Goal: Answer question/provide support

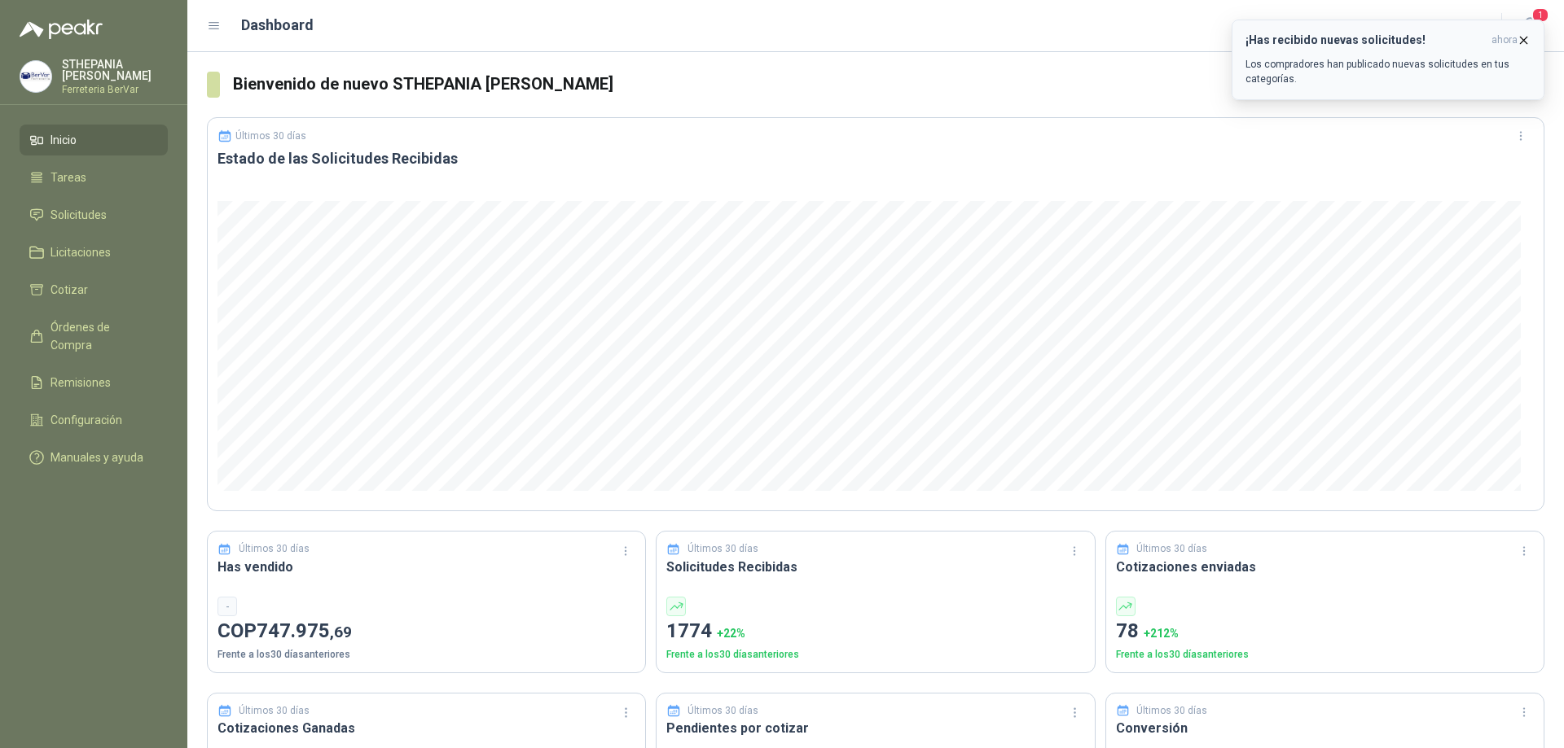
click at [1525, 40] on icon "button" at bounding box center [1523, 40] width 14 height 14
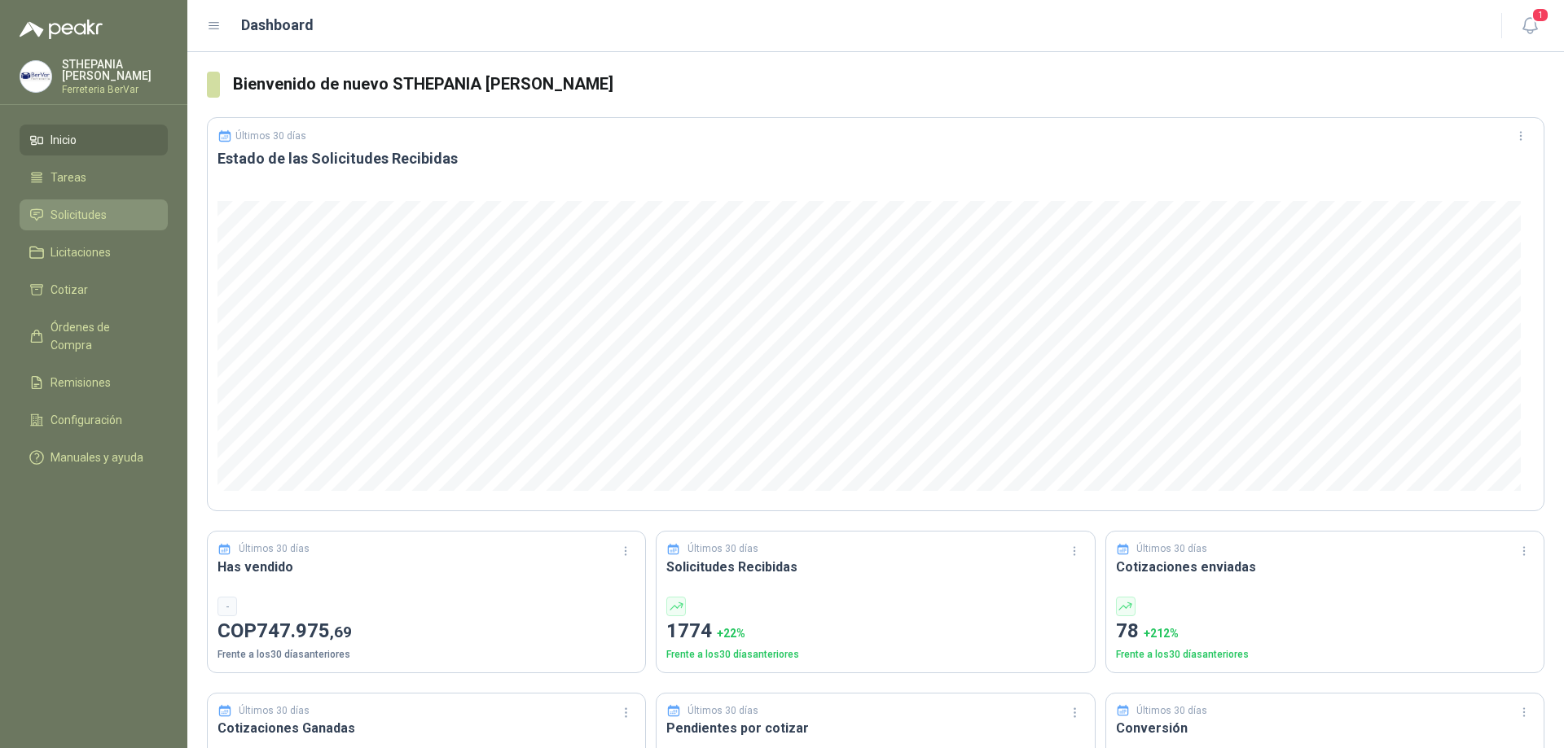
click at [121, 209] on li "Solicitudes" at bounding box center [93, 215] width 129 height 18
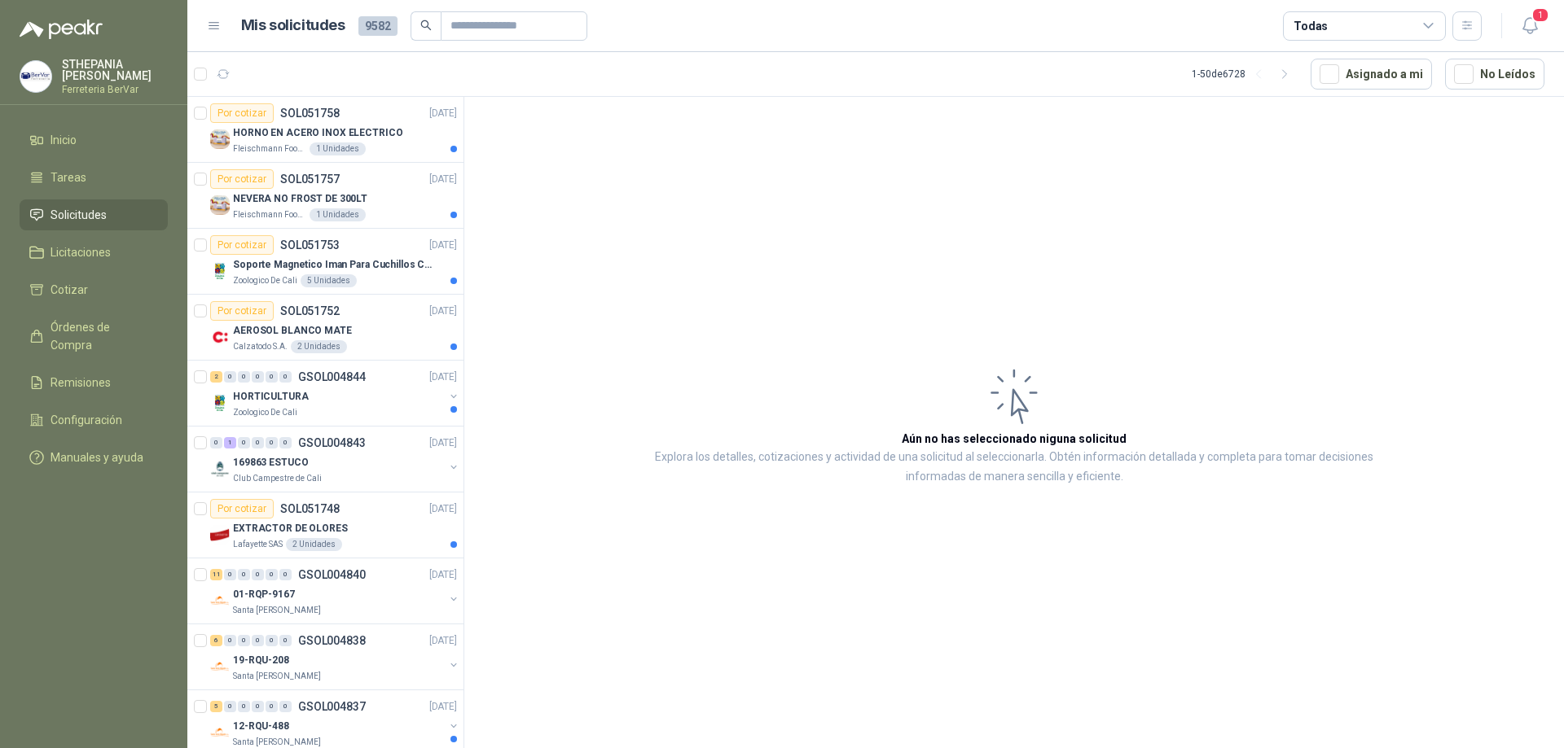
click at [1358, 25] on div "Todas" at bounding box center [1364, 25] width 163 height 29
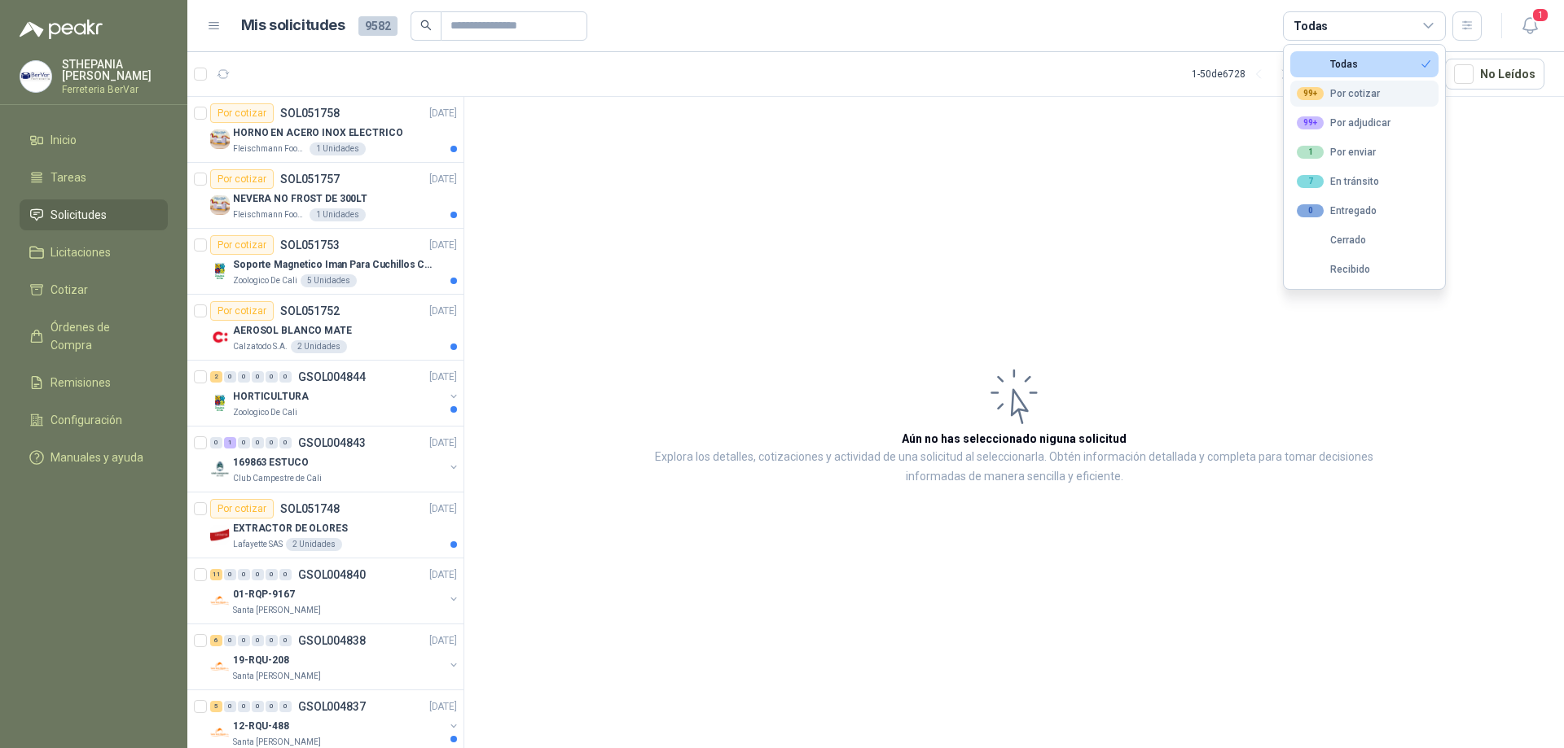
click at [1371, 93] on div "99+ Por cotizar" at bounding box center [1338, 93] width 83 height 13
click at [1468, 31] on icon "button" at bounding box center [1467, 26] width 14 height 14
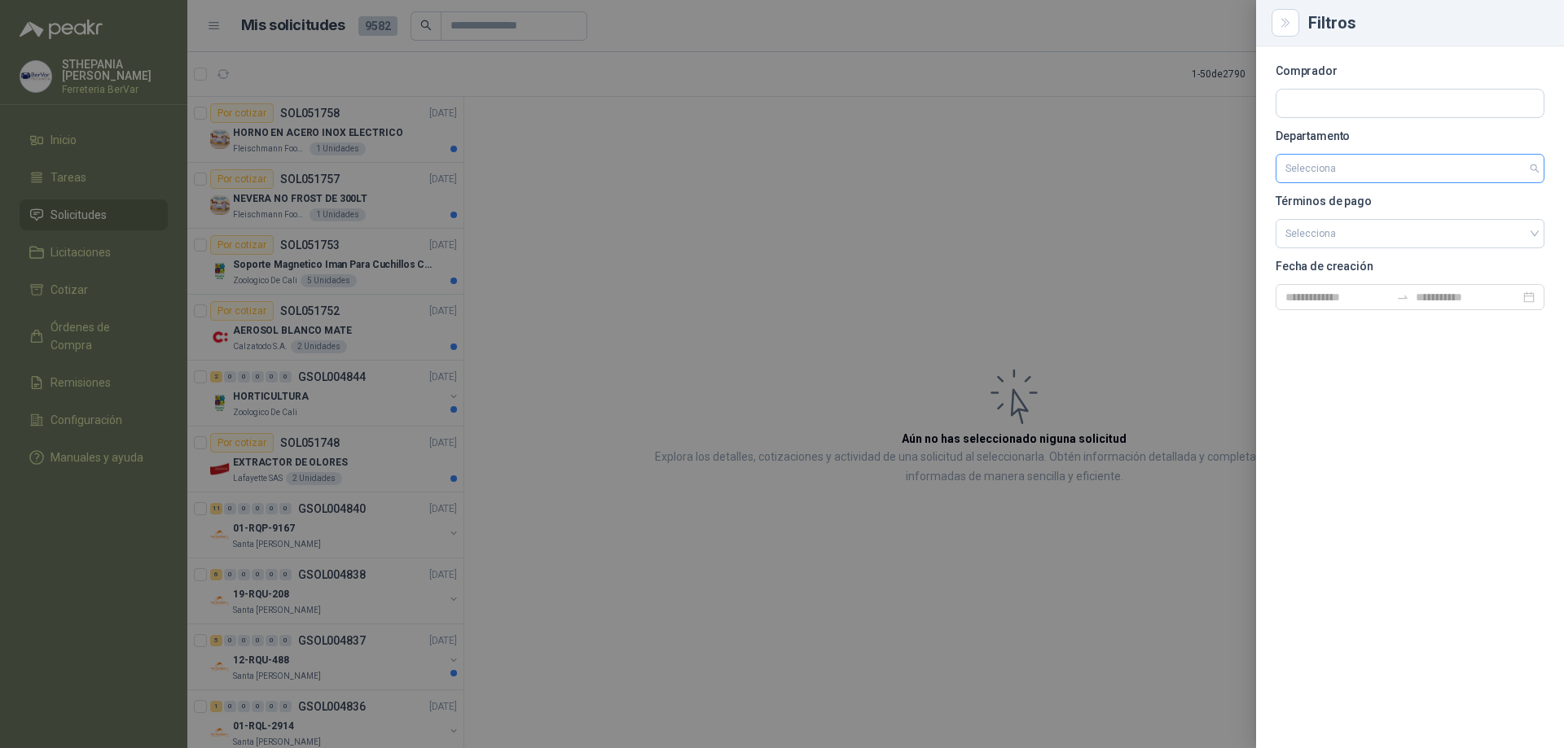
click at [1300, 155] on input "search" at bounding box center [1409, 169] width 249 height 28
type input "*****"
click at [1397, 210] on div "[PERSON_NAME][GEOGRAPHIC_DATA]" at bounding box center [1409, 203] width 243 height 18
click at [882, 264] on div at bounding box center [782, 374] width 1564 height 748
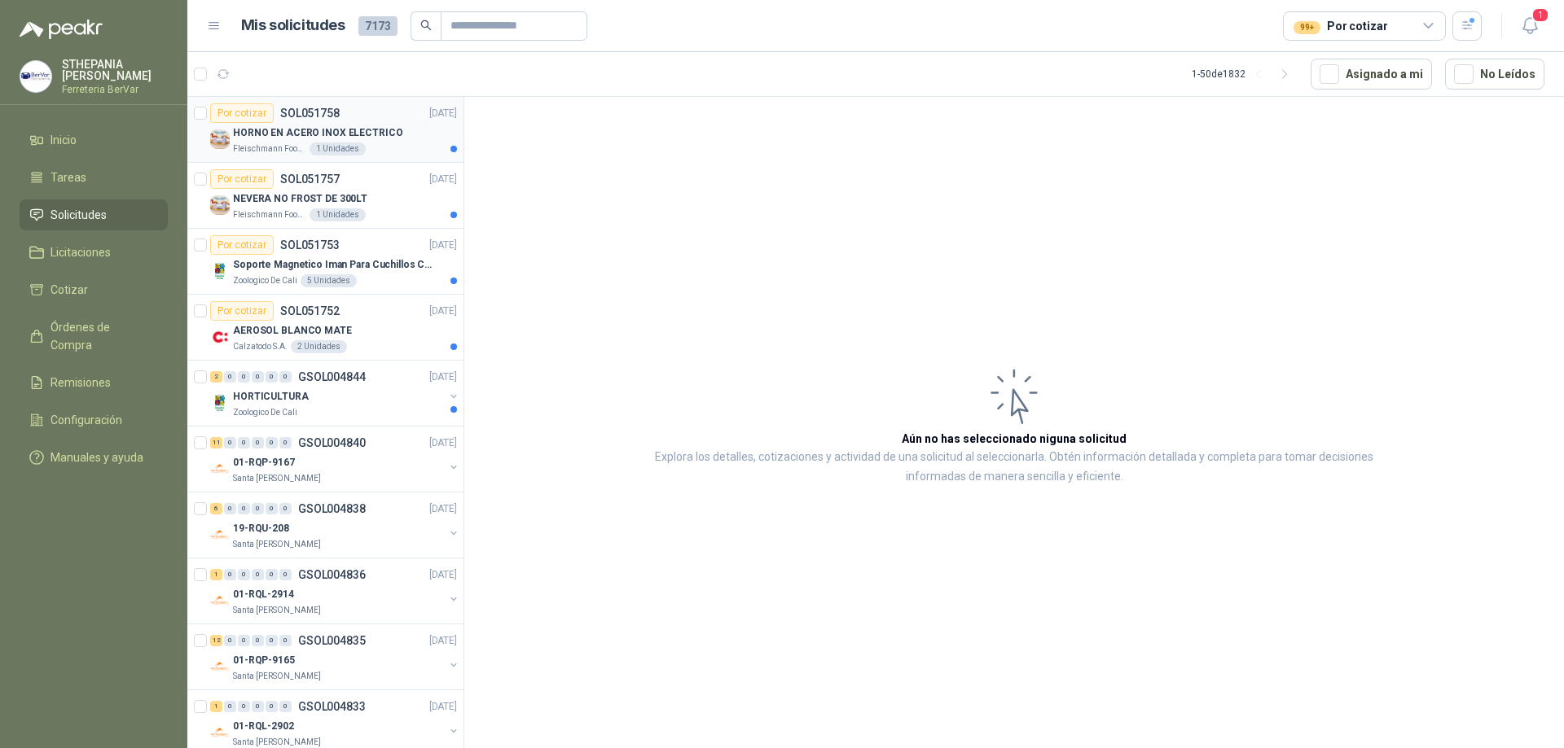
click at [388, 150] on div "[PERSON_NAME] Foods S.A. 1 Unidades" at bounding box center [345, 149] width 224 height 13
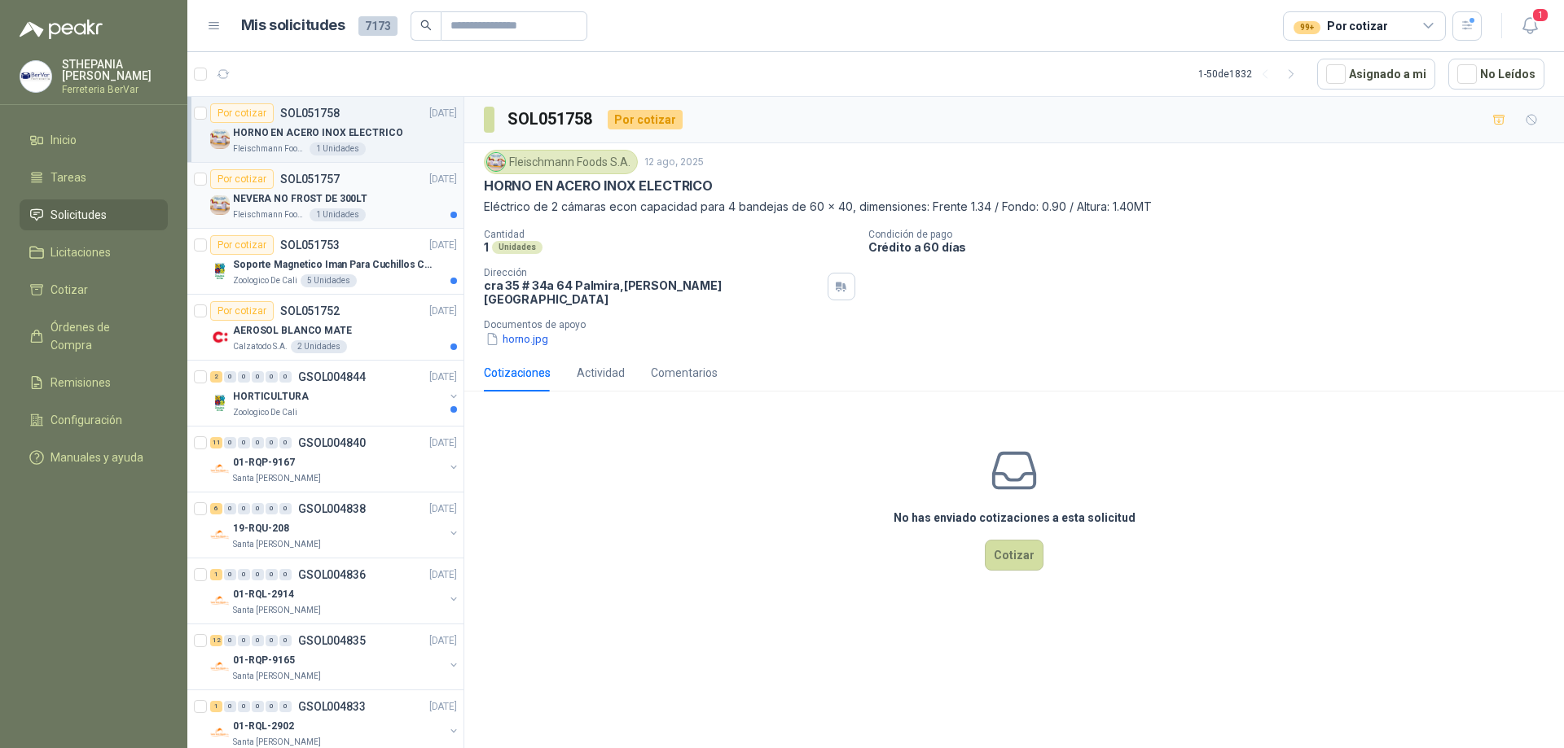
click at [388, 198] on div "NEVERA NO FROST DE 300LT" at bounding box center [345, 199] width 224 height 20
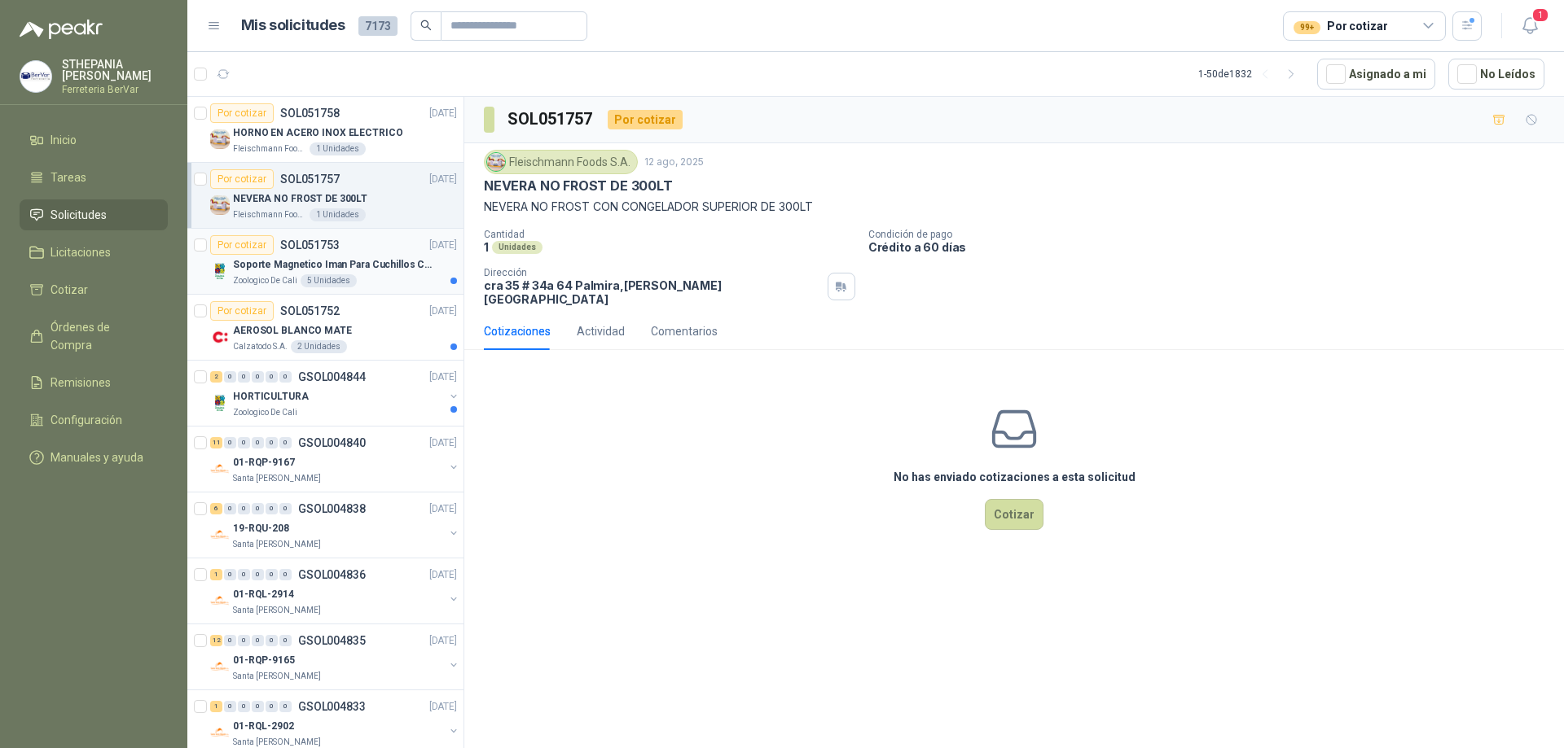
click at [378, 288] on article "Por cotizar SOL051753 [DATE] Soporte Magnetico Iman Para Cuchillos Cocina 37.5 …" at bounding box center [325, 262] width 276 height 66
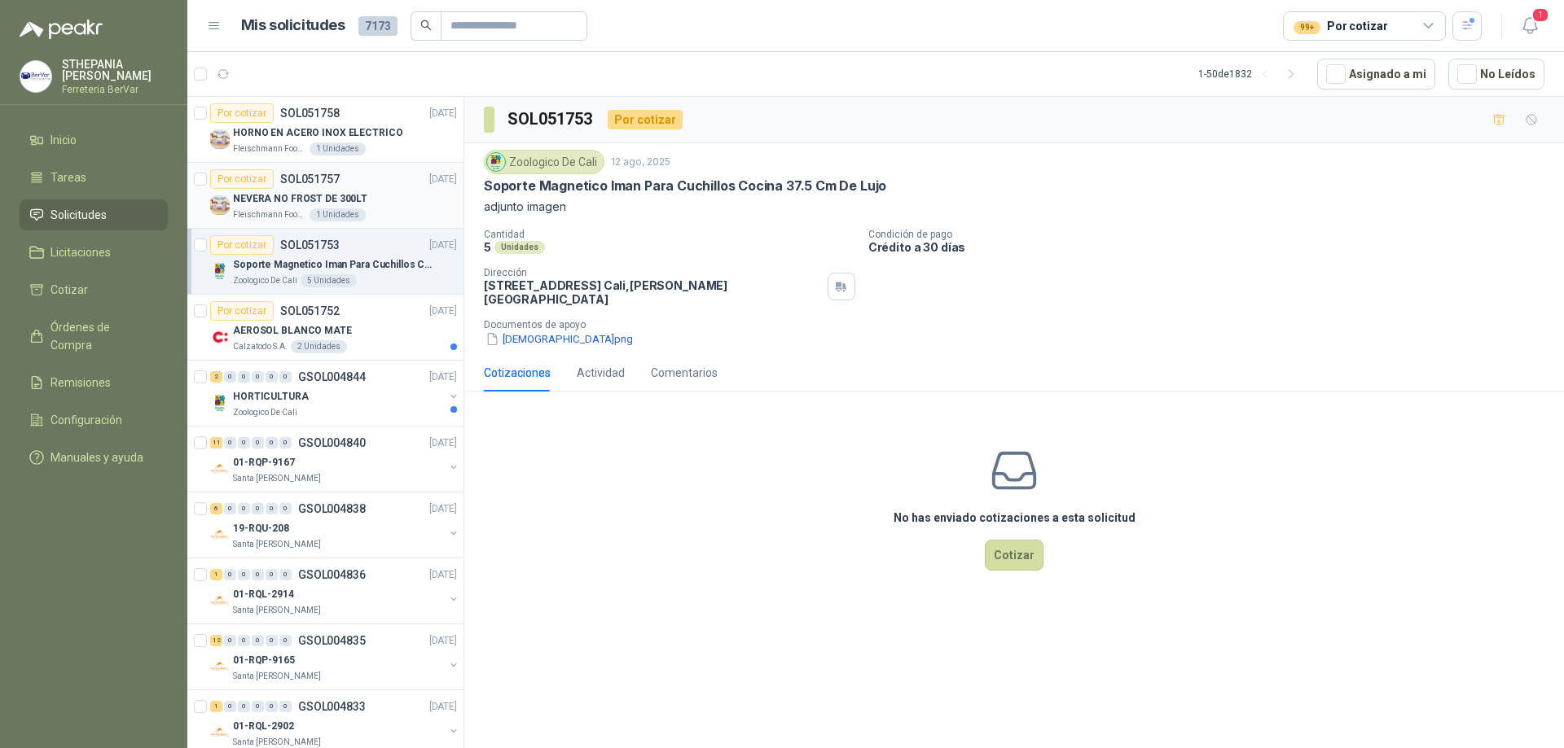
click at [384, 203] on div "NEVERA NO FROST DE 300LT" at bounding box center [345, 199] width 224 height 20
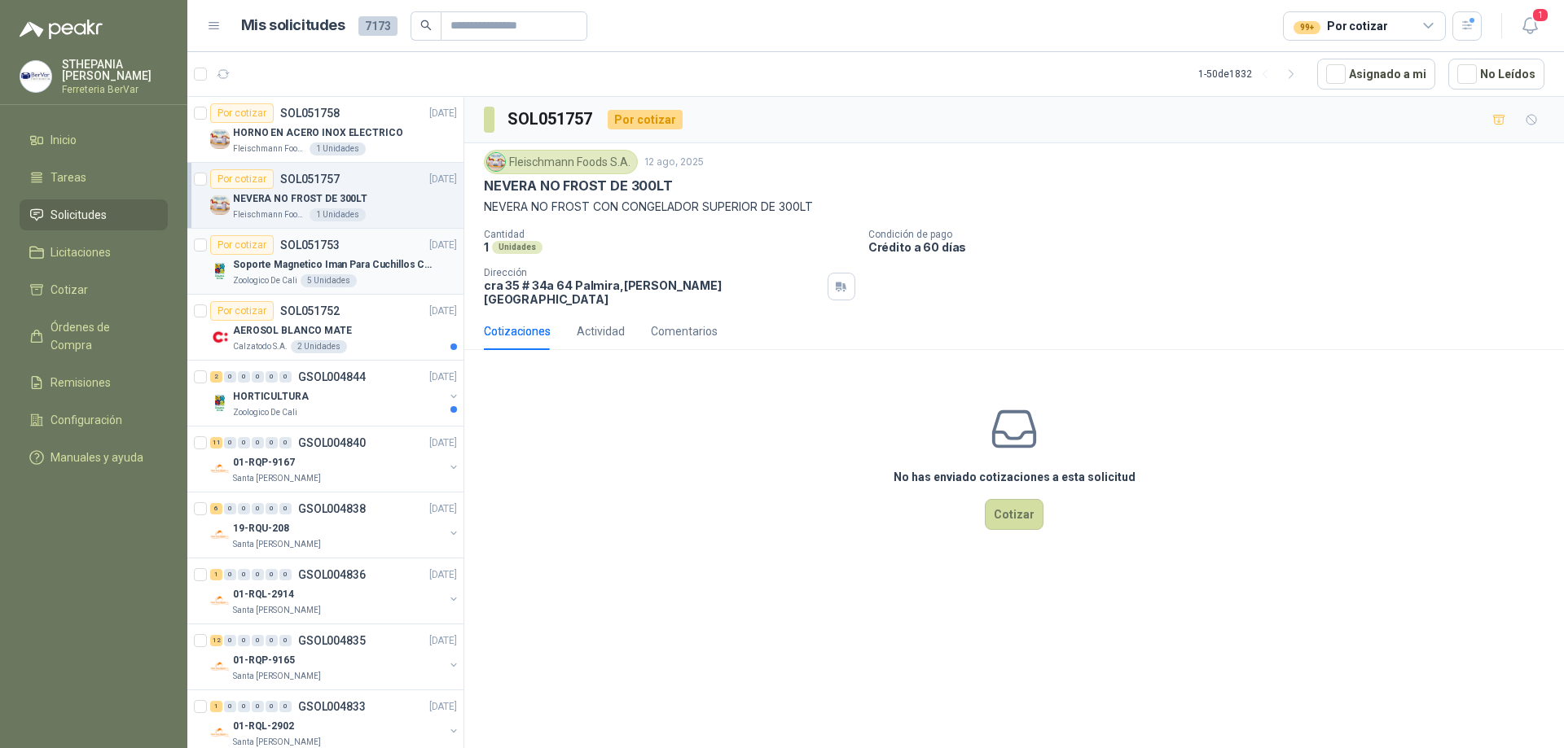
click at [380, 247] on div "Por cotizar SOL051753 [DATE]" at bounding box center [333, 245] width 247 height 20
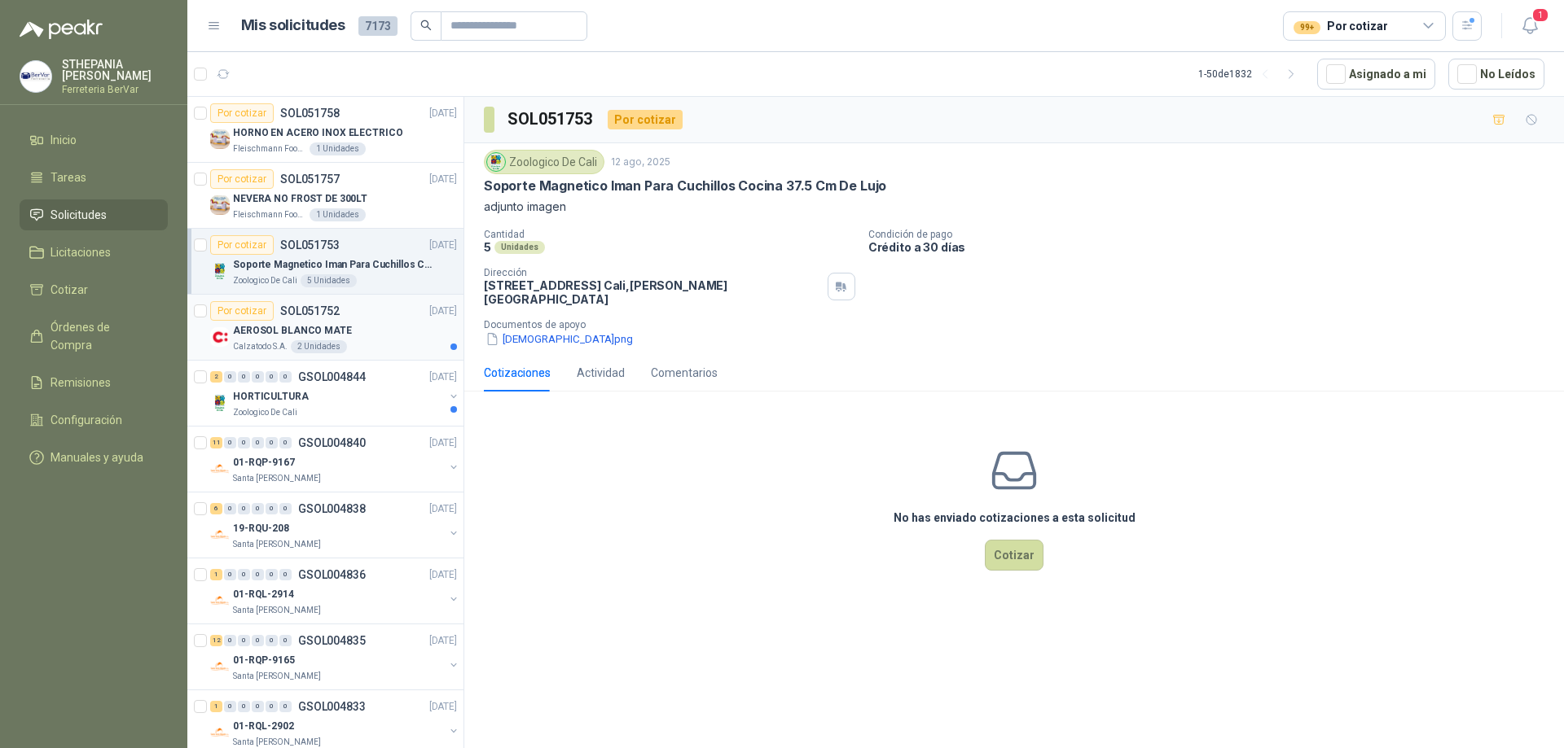
click at [387, 327] on div "AEROSOL BLANCO MATE" at bounding box center [345, 331] width 224 height 20
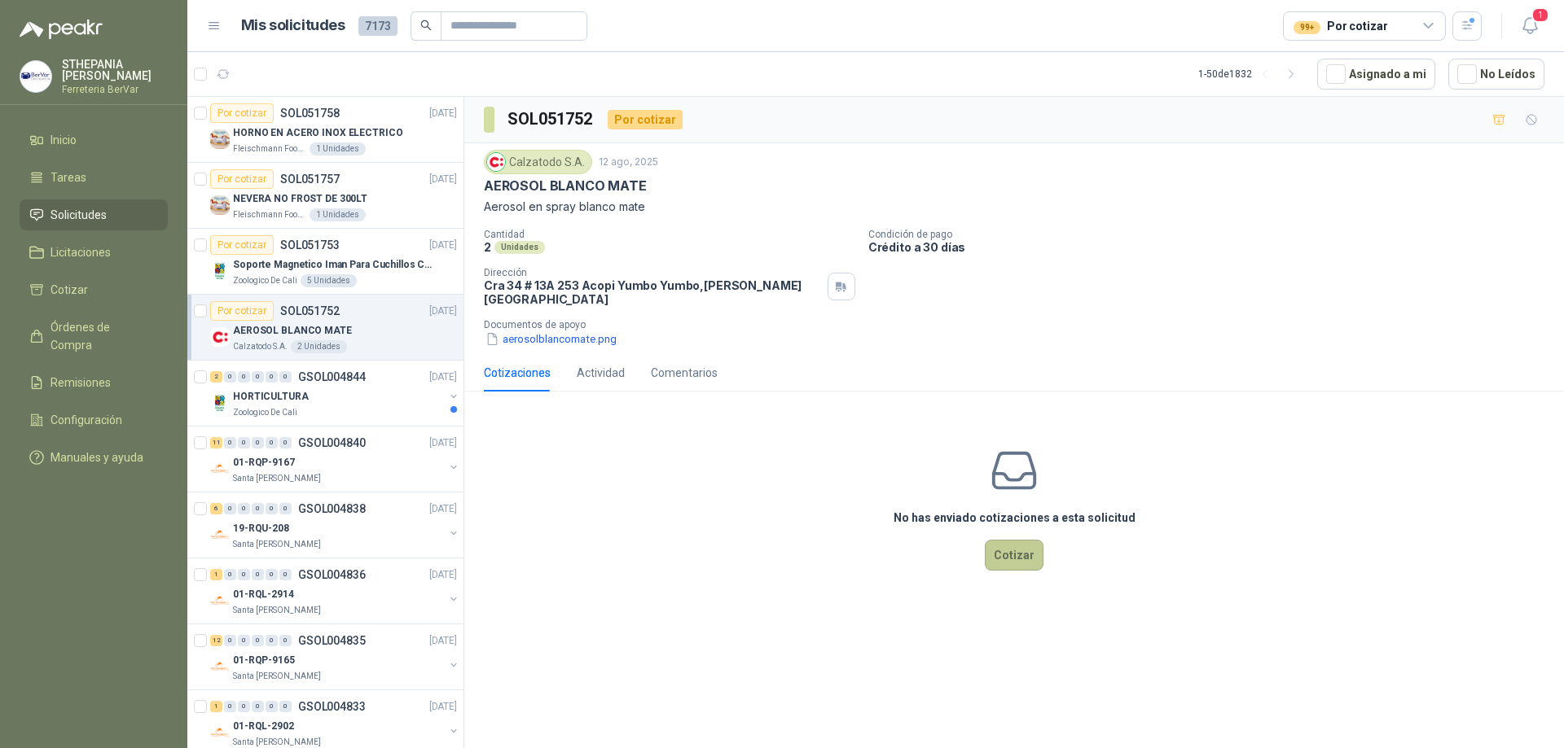
click at [1005, 556] on button "Cotizar" at bounding box center [1014, 555] width 59 height 31
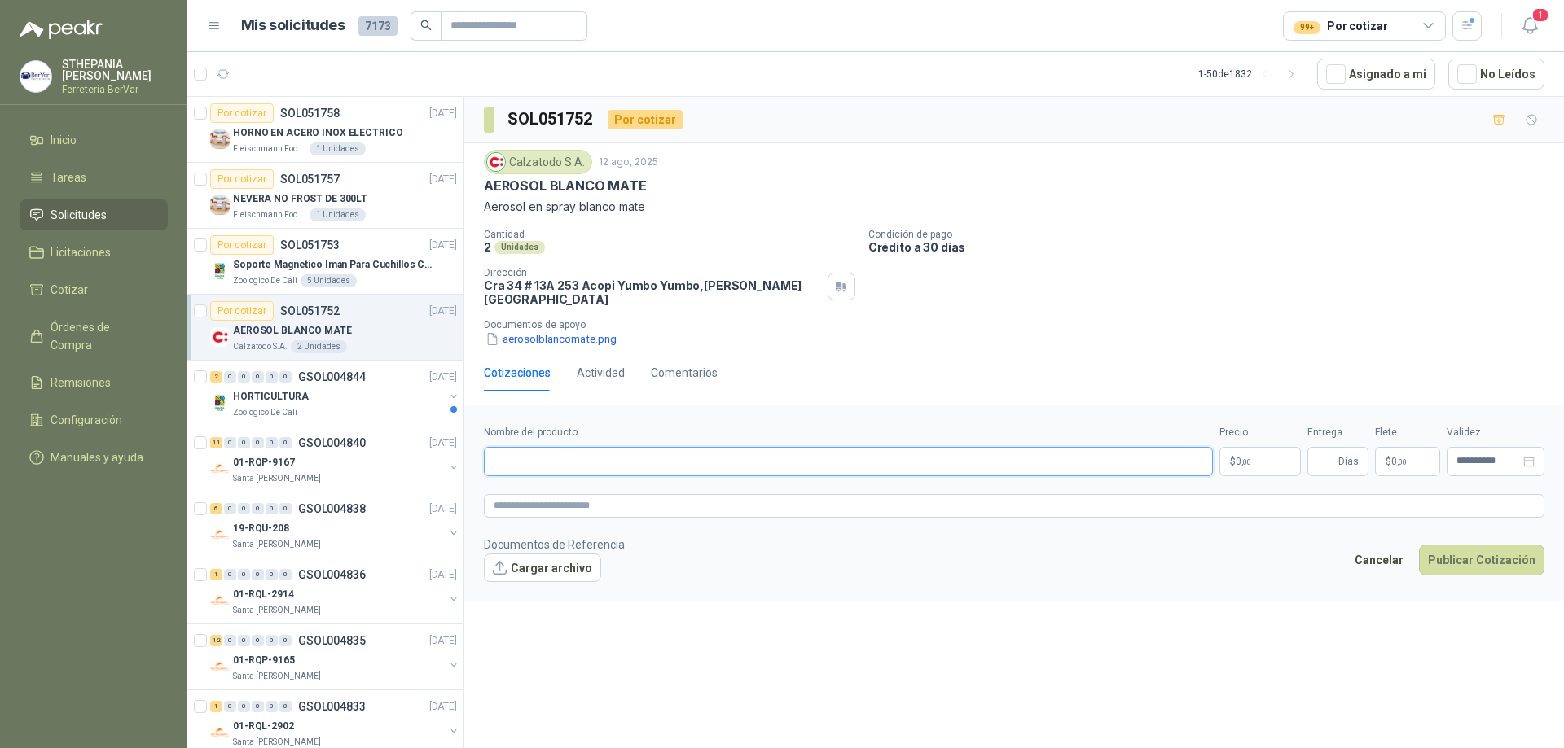
click at [577, 453] on input "Nombre del producto" at bounding box center [848, 461] width 729 height 29
paste input "**********"
type input "**********"
click at [562, 498] on textarea at bounding box center [1014, 506] width 1060 height 24
paste textarea "**********"
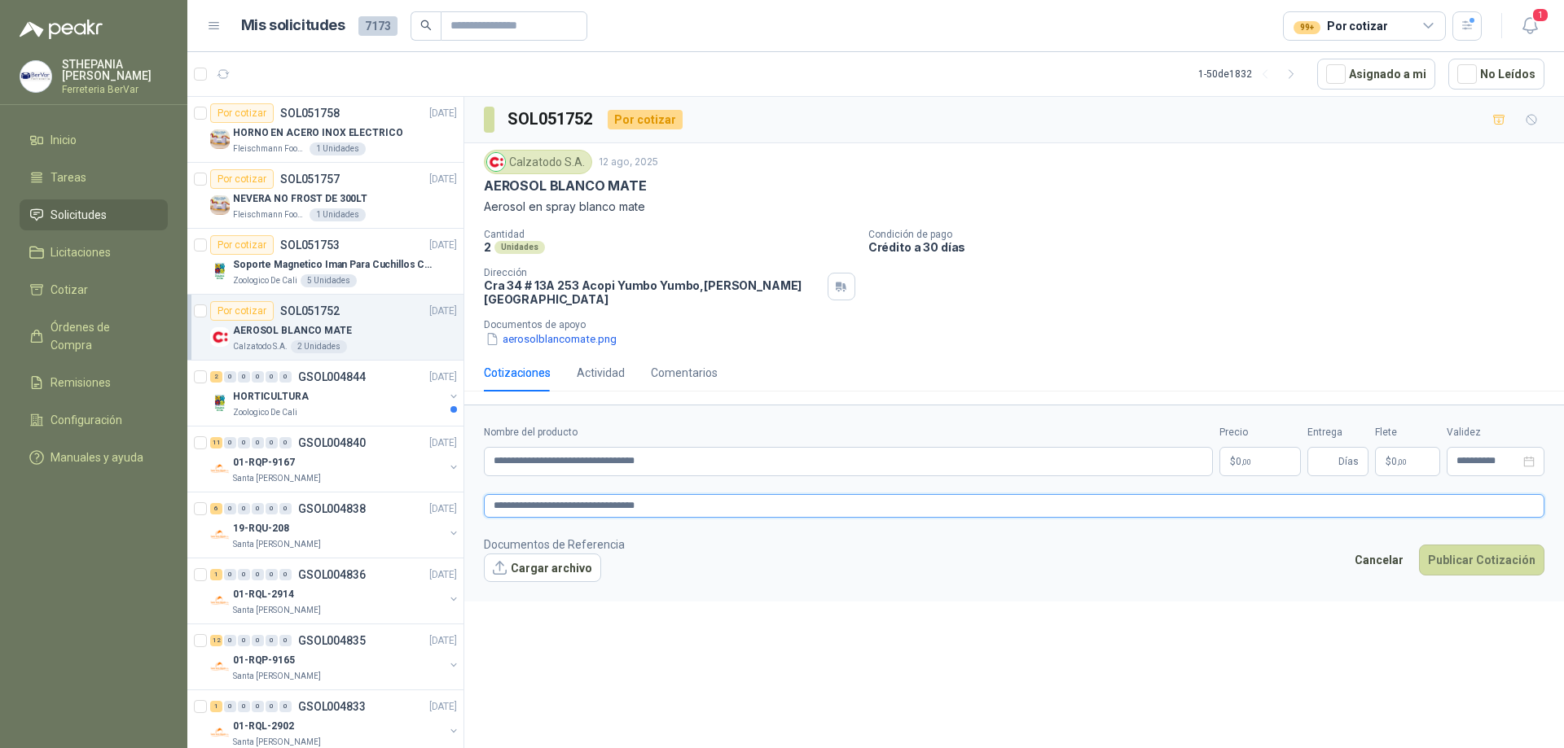
click at [716, 496] on textarea "**********" at bounding box center [1014, 506] width 1060 height 24
type textarea "**********"
click at [1239, 452] on body "STHEPANIA [PERSON_NAME] Ferreteria BerVar Inicio Tareas Solicitudes Licitacione…" at bounding box center [782, 374] width 1564 height 748
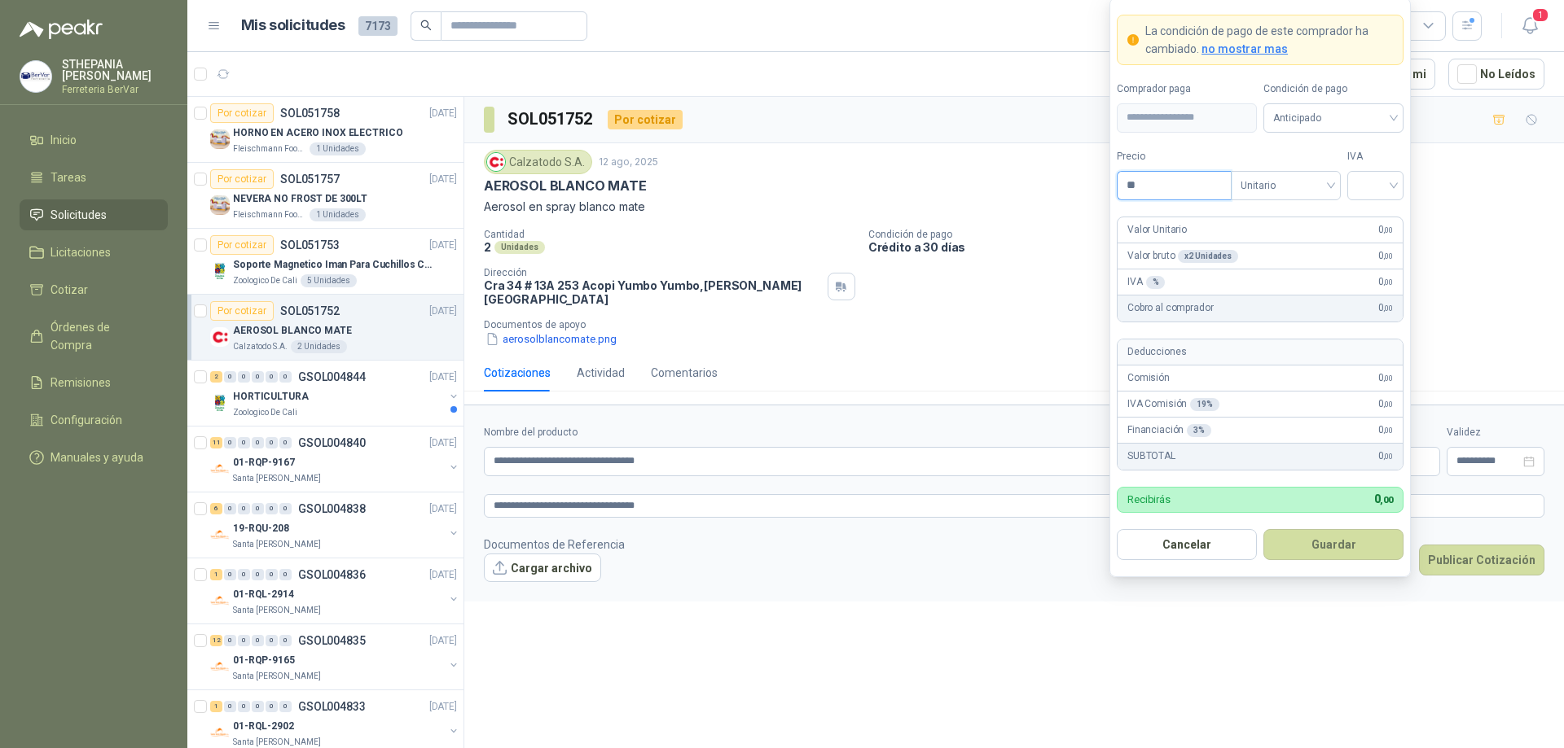
type input "*"
type input "*******"
click at [1263, 529] on button "Guardar" at bounding box center [1333, 544] width 140 height 31
click at [1385, 185] on input "search" at bounding box center [1375, 184] width 37 height 24
click at [1386, 219] on div "19%" at bounding box center [1375, 219] width 30 height 18
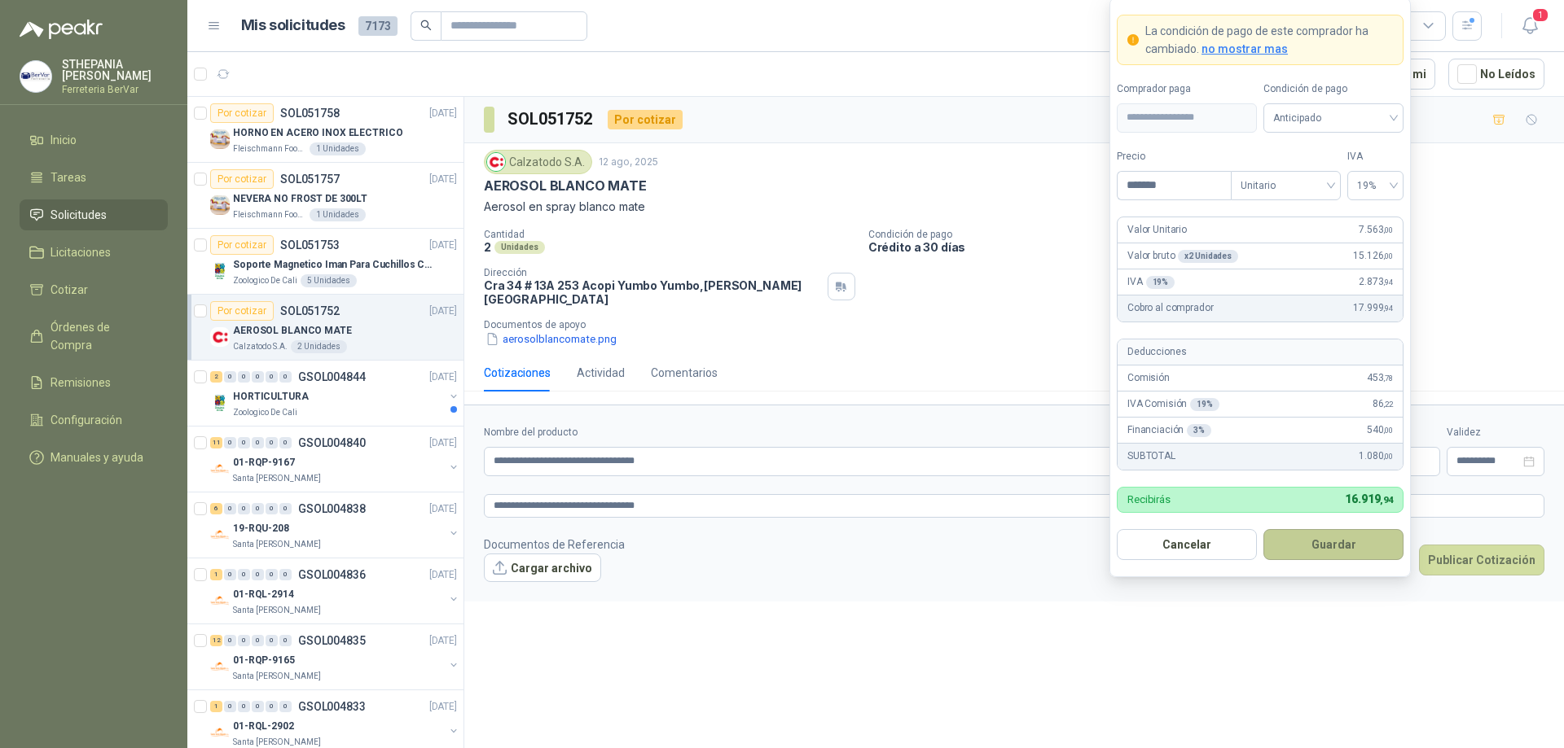
click at [1336, 543] on button "Guardar" at bounding box center [1333, 544] width 140 height 31
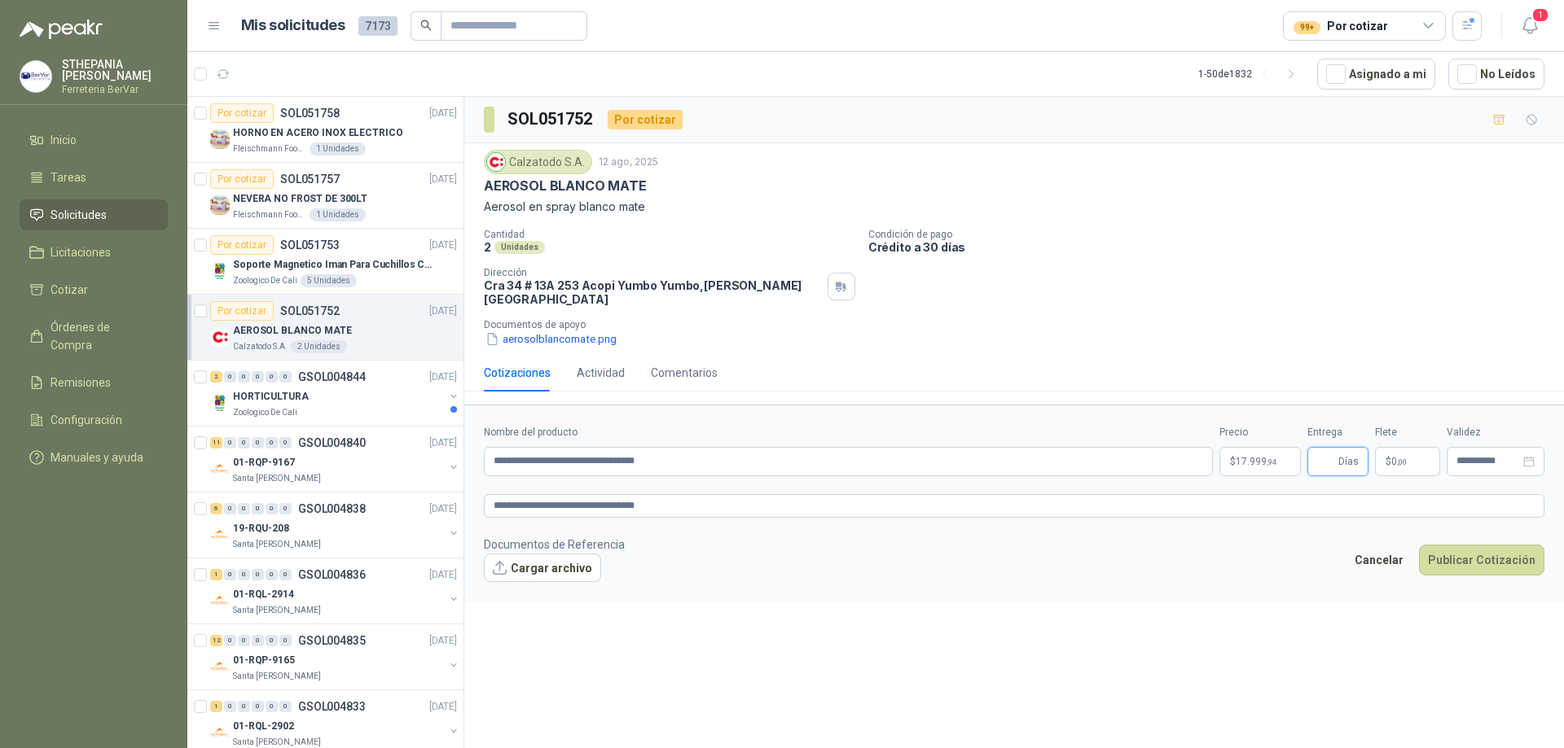
click at [1332, 451] on input "Entrega" at bounding box center [1326, 462] width 18 height 28
type input "*"
click at [1401, 458] on span ",00" at bounding box center [1402, 462] width 10 height 9
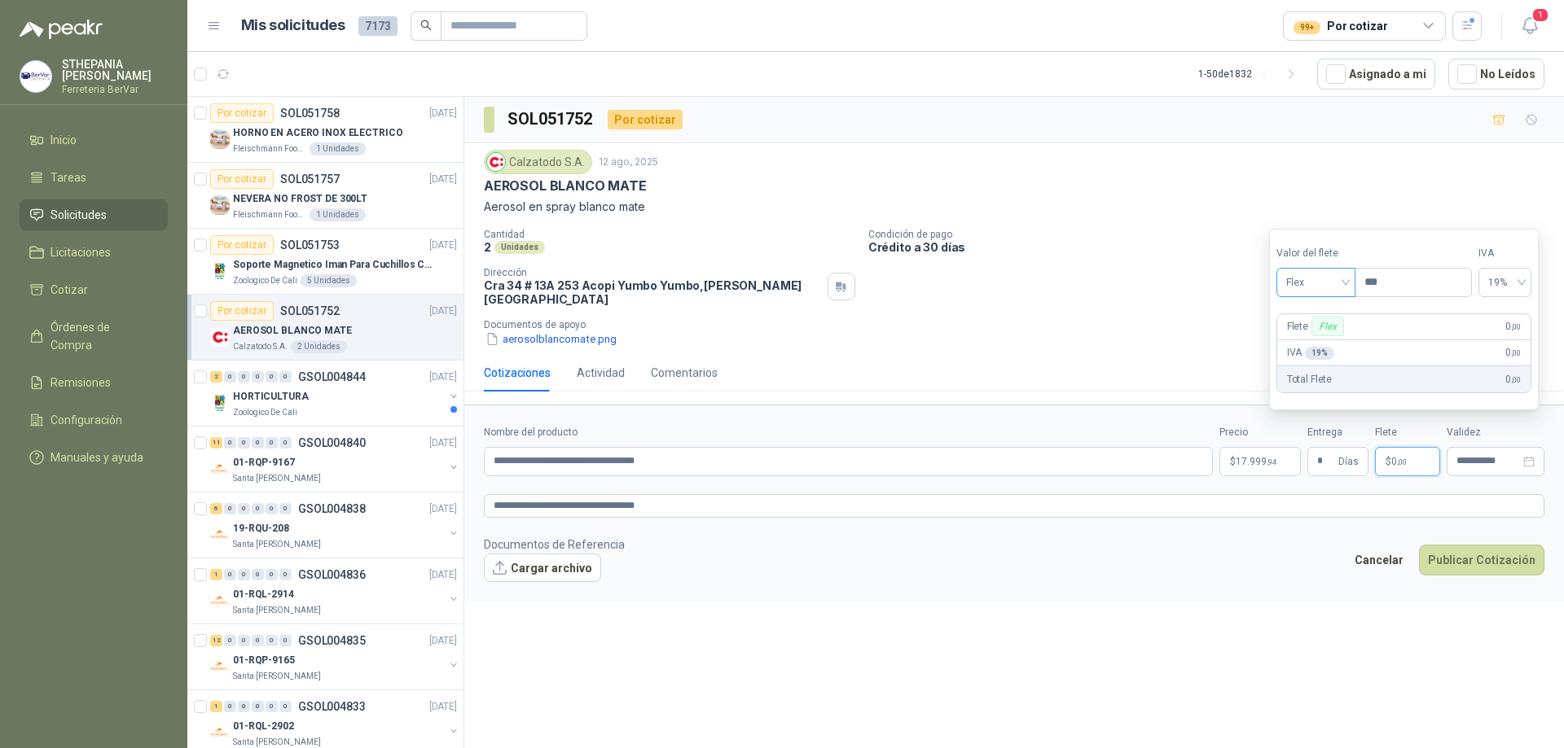
drag, startPoint x: 1395, startPoint y: 286, endPoint x: 1337, endPoint y: 291, distance: 58.0
click at [1337, 291] on div "Valor del [PERSON_NAME] Flex Precio ***" at bounding box center [1373, 271] width 195 height 51
click at [1507, 291] on span "19%" at bounding box center [1503, 282] width 33 height 24
type input "********"
click at [1518, 309] on div "19%" at bounding box center [1512, 317] width 26 height 18
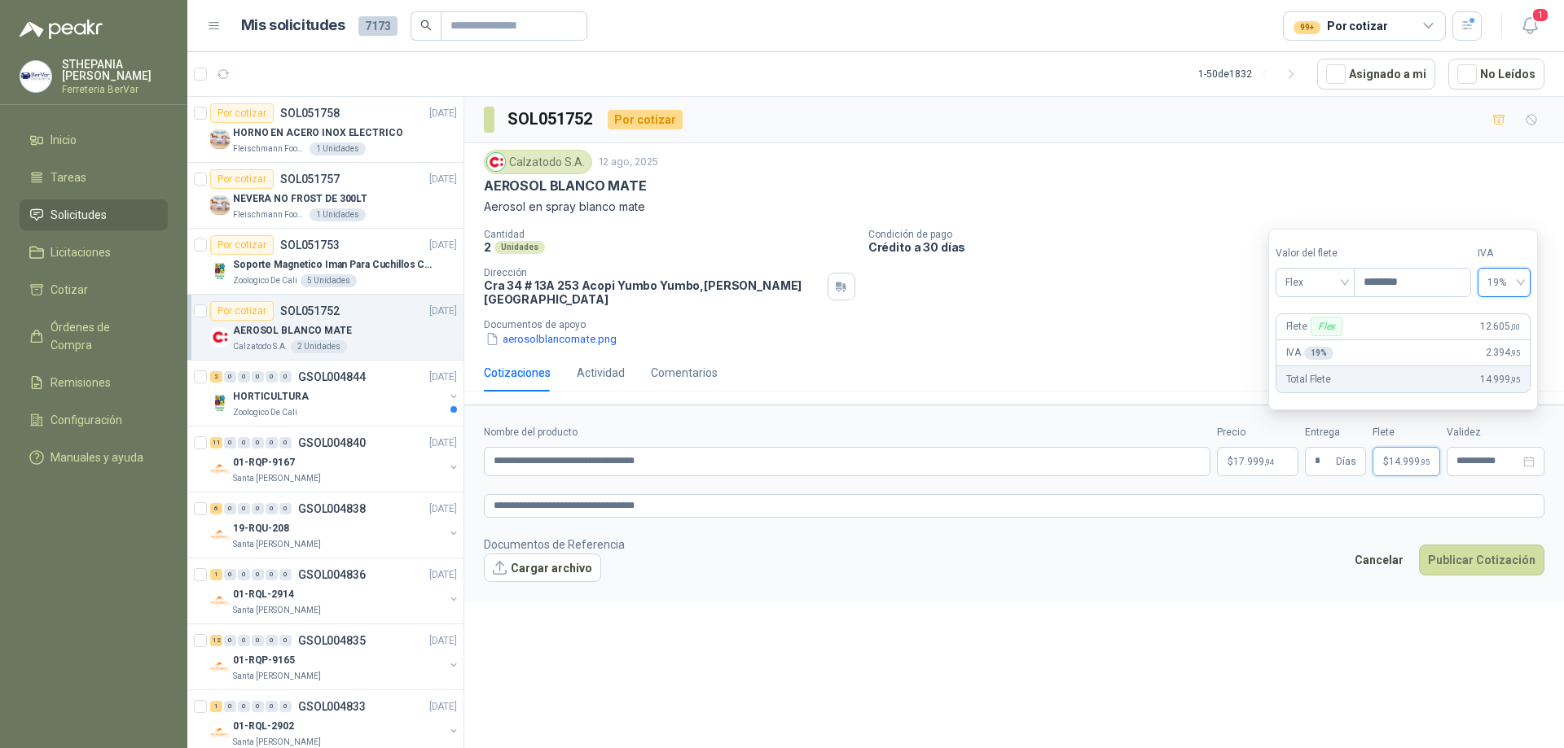
click at [1326, 328] on div "Flex" at bounding box center [1326, 327] width 32 height 20
click at [1292, 328] on p "Flete Flex" at bounding box center [1316, 327] width 60 height 20
click at [1329, 327] on div "Flex" at bounding box center [1326, 327] width 32 height 20
click at [1331, 327] on div "Flex" at bounding box center [1326, 327] width 32 height 20
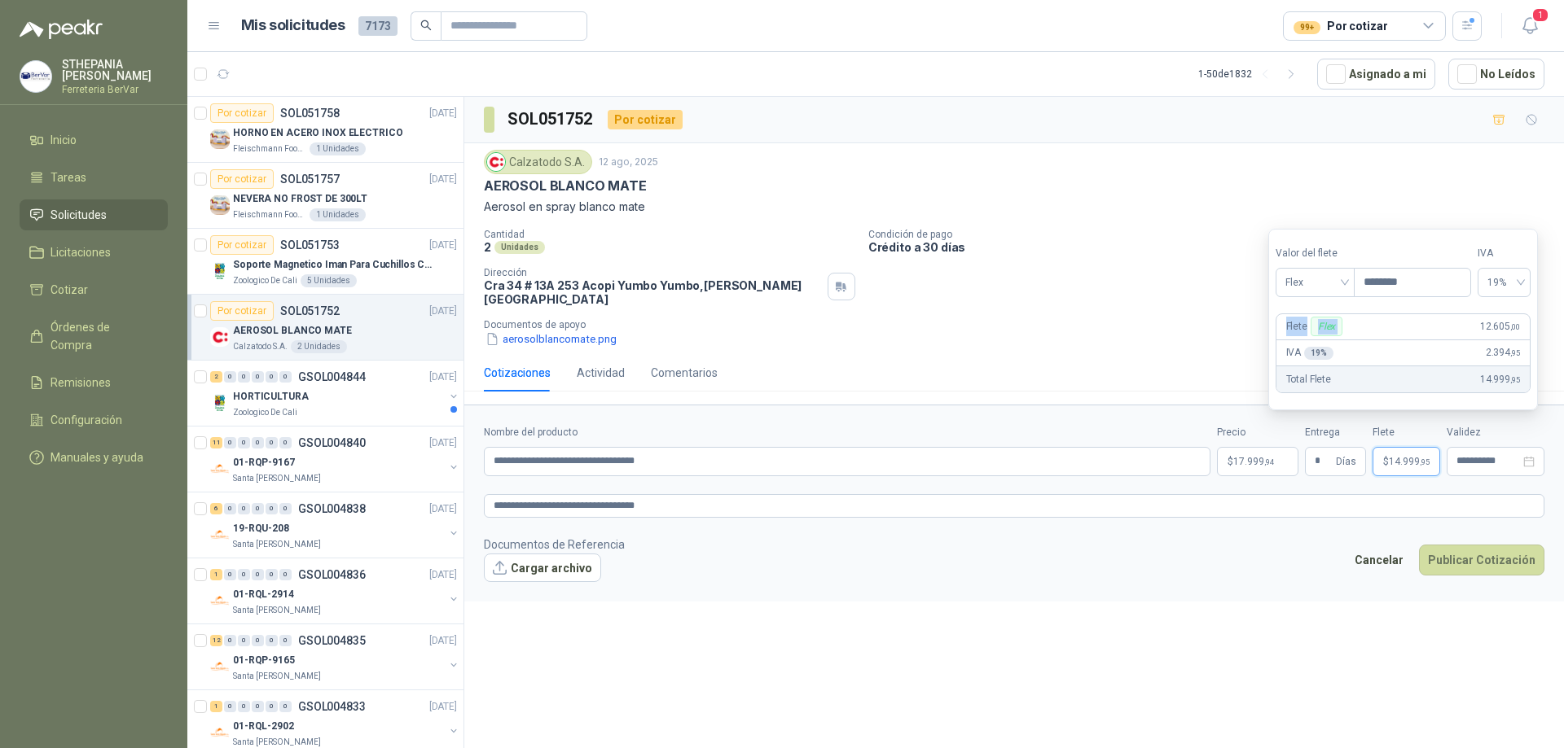
click at [1331, 327] on div "Flex" at bounding box center [1326, 327] width 32 height 20
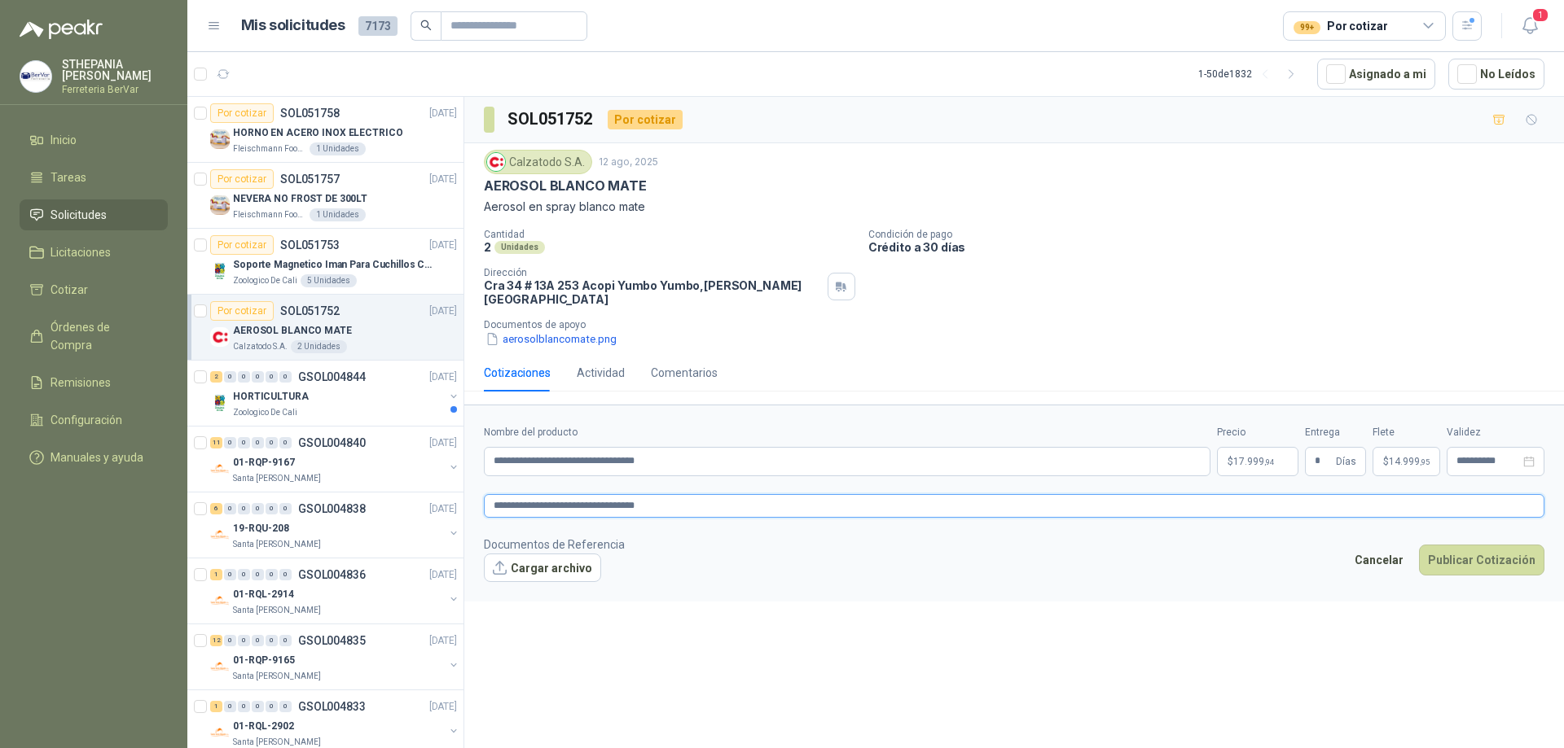
drag, startPoint x: 1273, startPoint y: 505, endPoint x: 1276, endPoint y: 495, distance: 10.3
click at [1272, 504] on textarea "**********" at bounding box center [1014, 506] width 1060 height 24
click at [1494, 555] on button "Publicar Cotización" at bounding box center [1481, 560] width 125 height 31
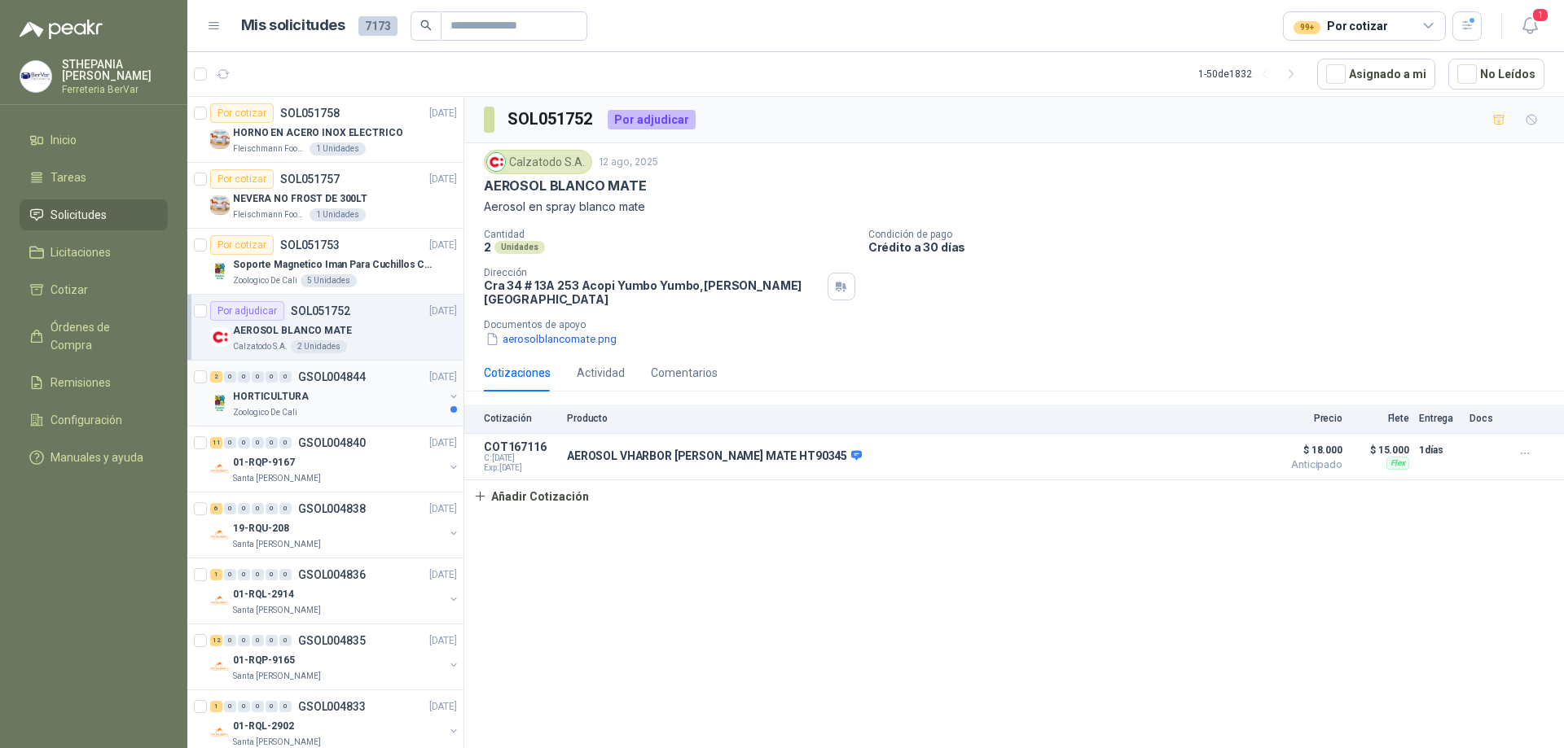
click at [400, 396] on div "HORTICULTURA" at bounding box center [338, 397] width 211 height 20
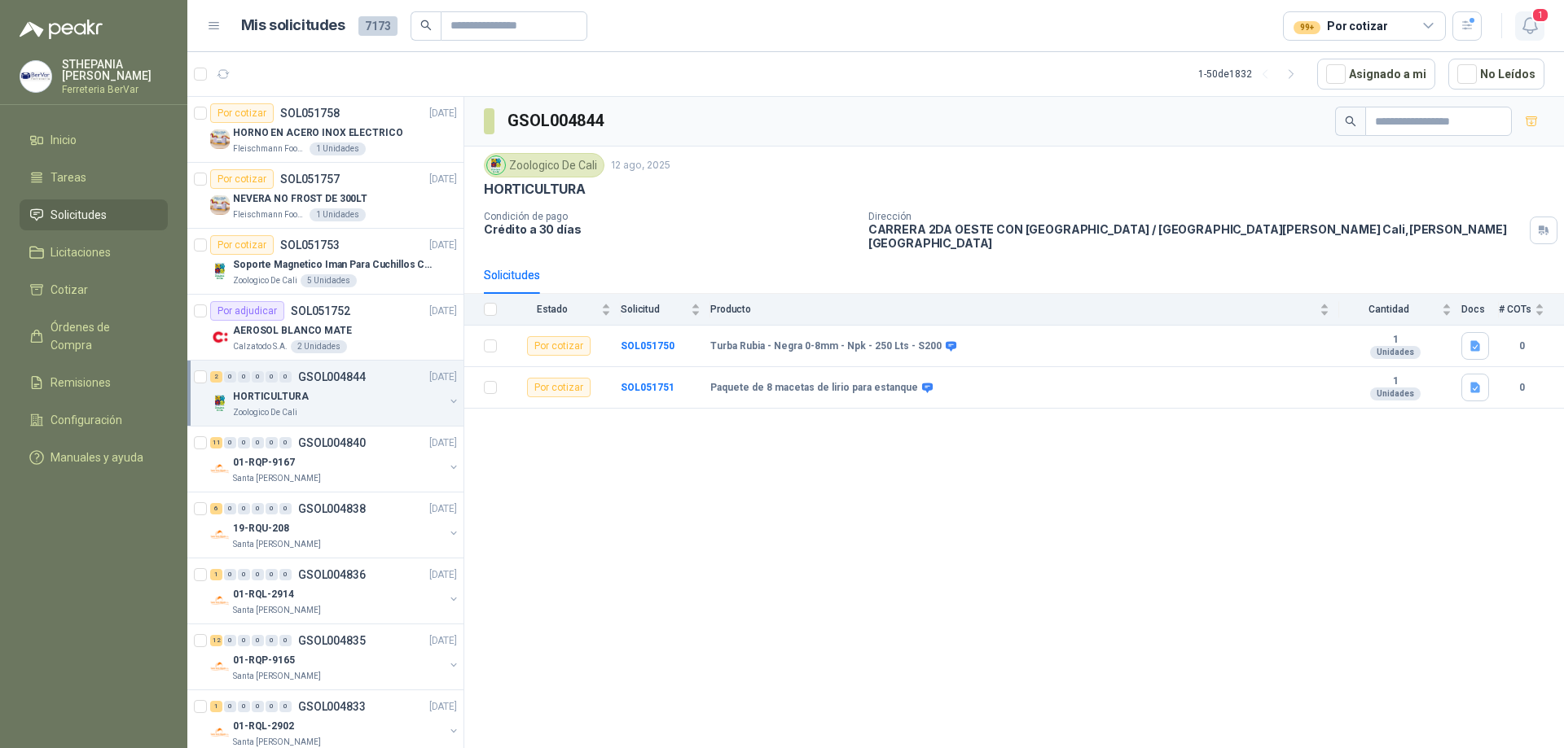
click at [1521, 23] on icon "button" at bounding box center [1530, 25] width 20 height 20
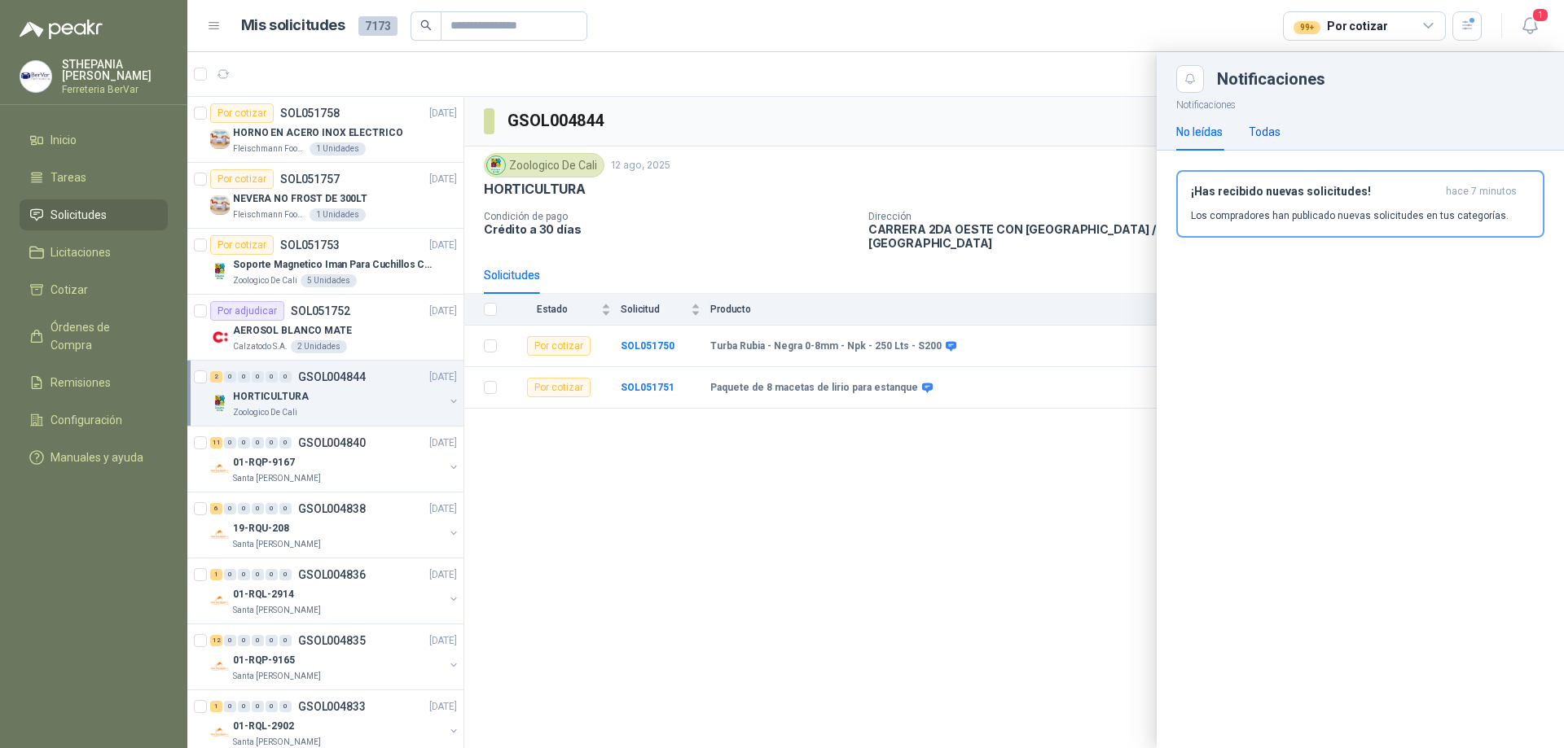
click at [1266, 137] on div "Todas" at bounding box center [1264, 132] width 32 height 18
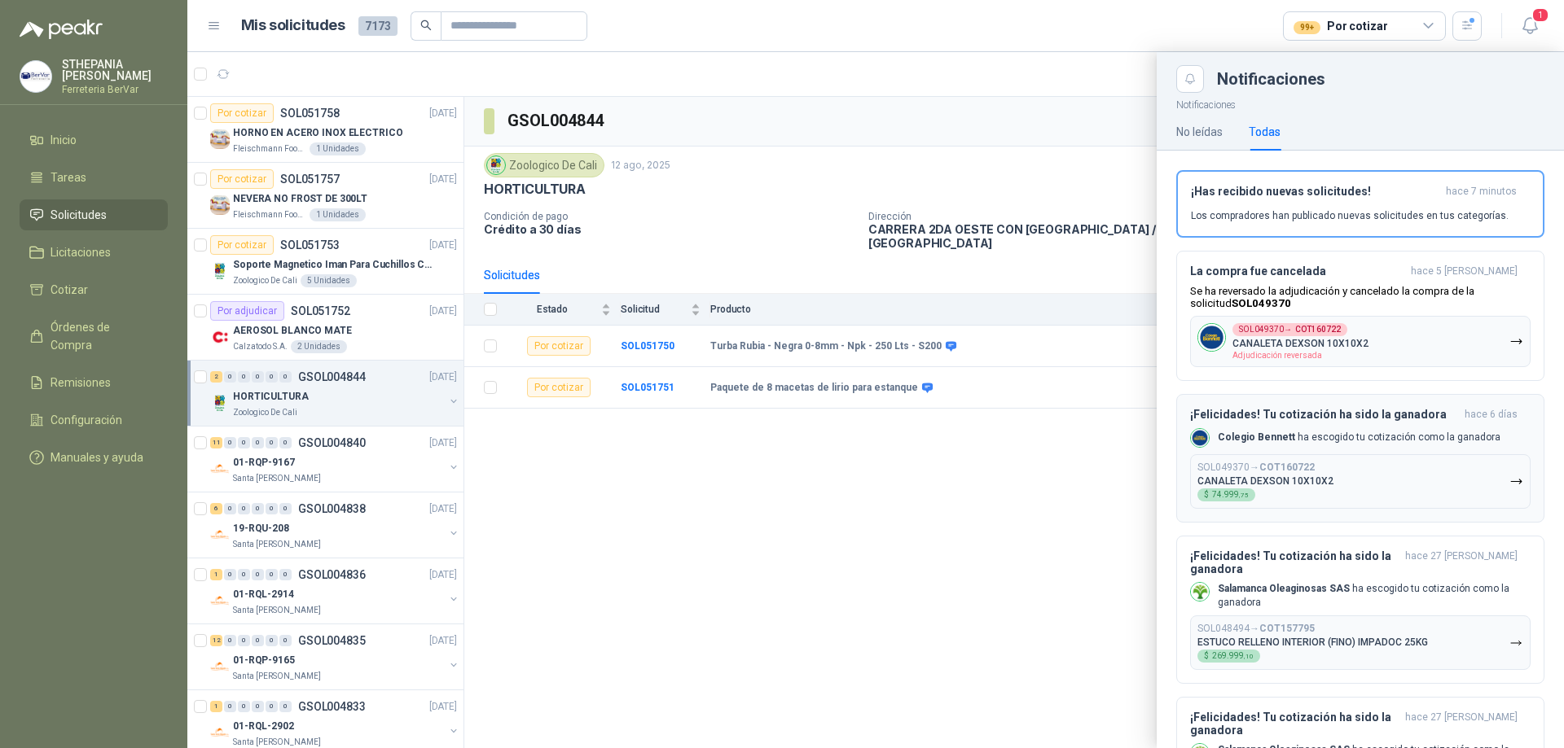
scroll to position [81, 0]
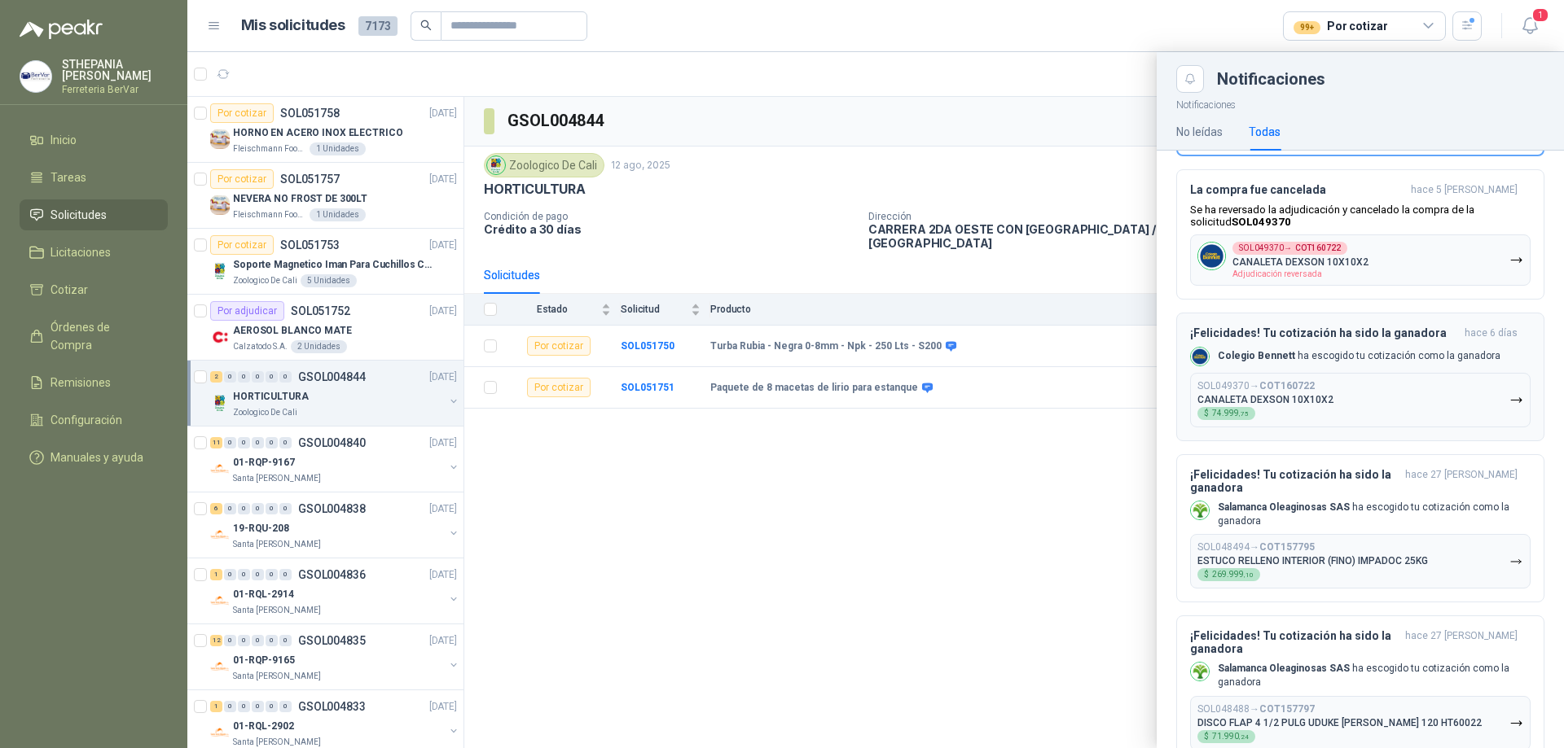
click at [1494, 405] on button "SOL049370 → COT160722 CANALETA DEXSON 10X10X2 $ 74.999 ,75" at bounding box center [1360, 400] width 340 height 55
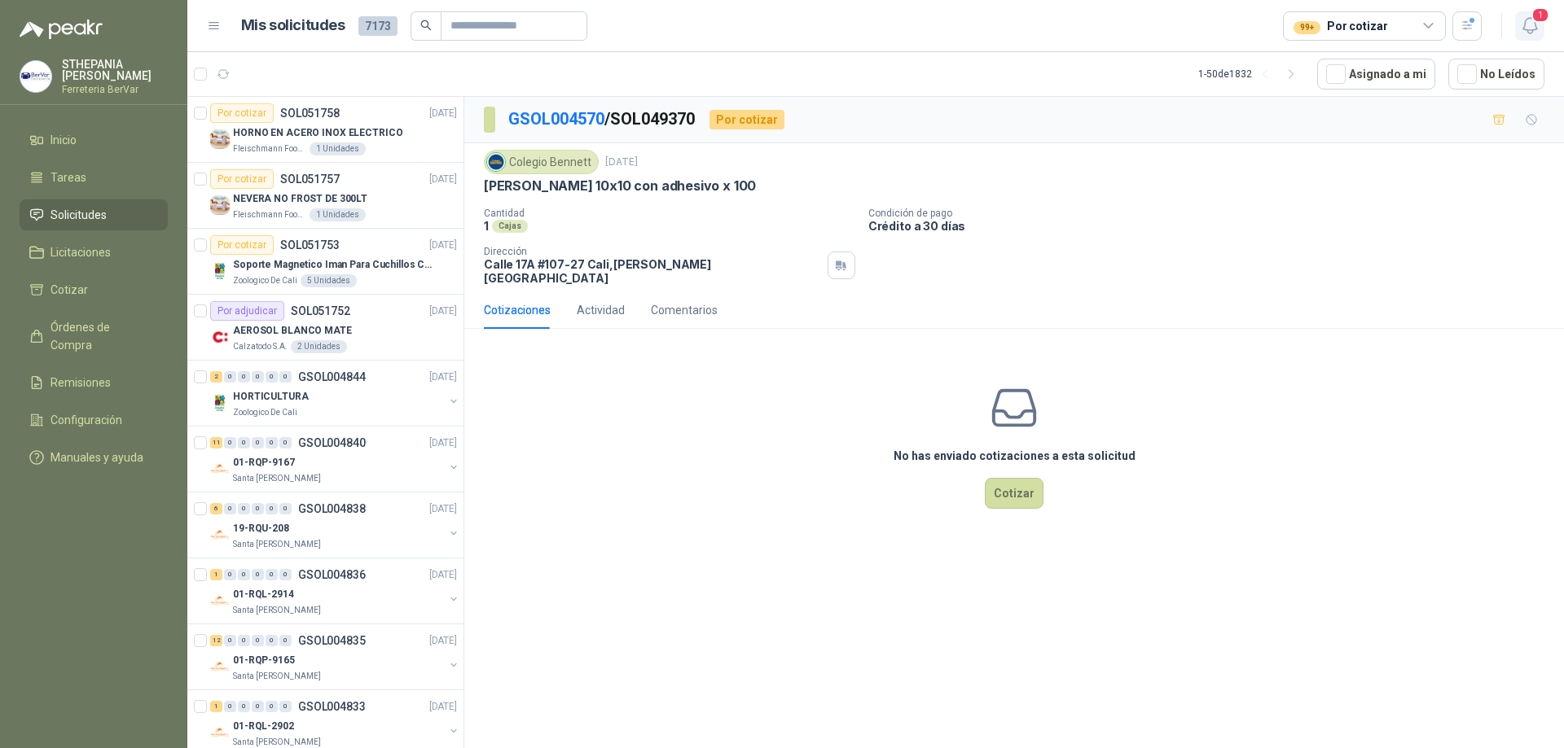
click at [1538, 28] on icon "button" at bounding box center [1530, 25] width 20 height 20
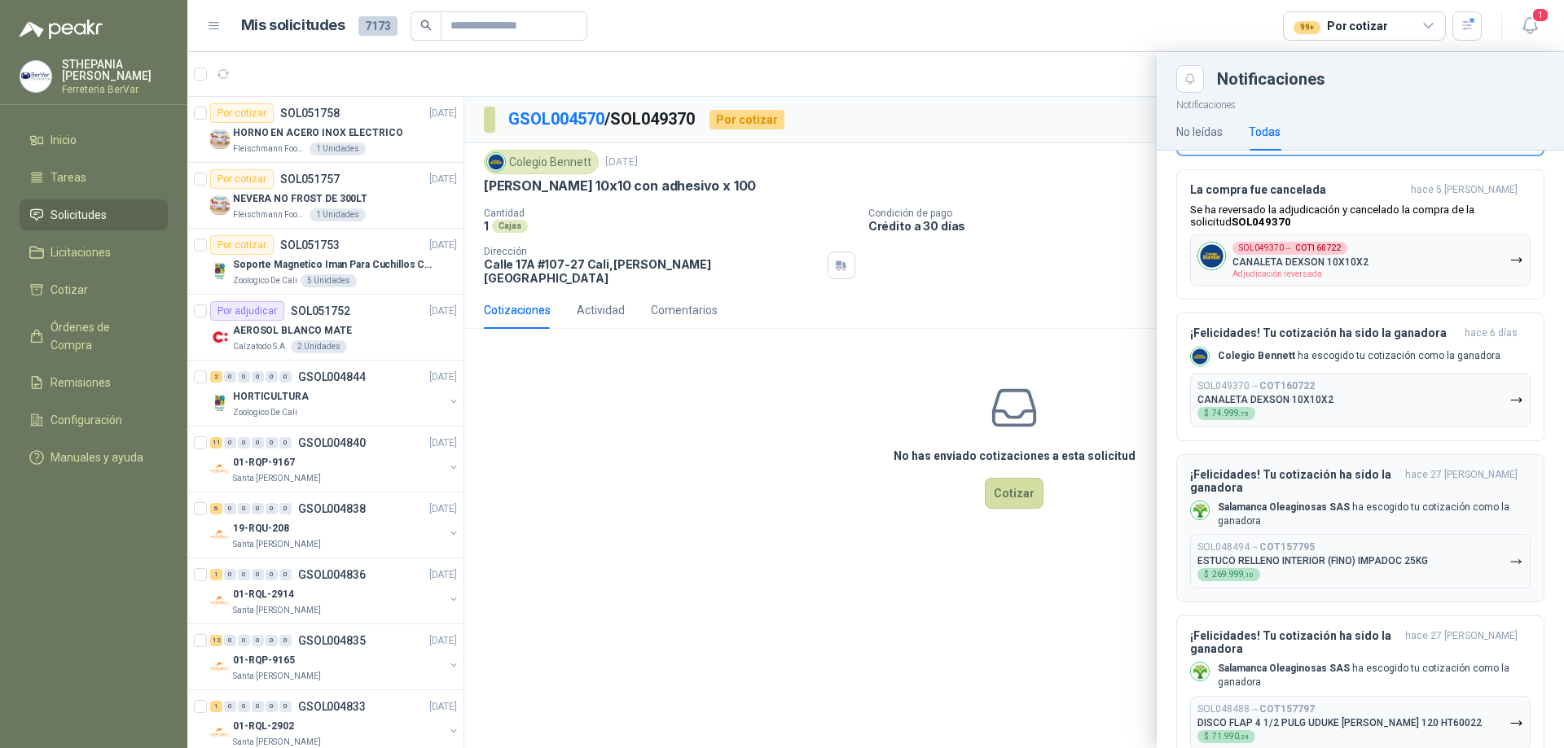
click at [1288, 555] on p "ESTUCO RELLENO INTERIOR (FINO) IMPADOC 25KG" at bounding box center [1312, 560] width 230 height 11
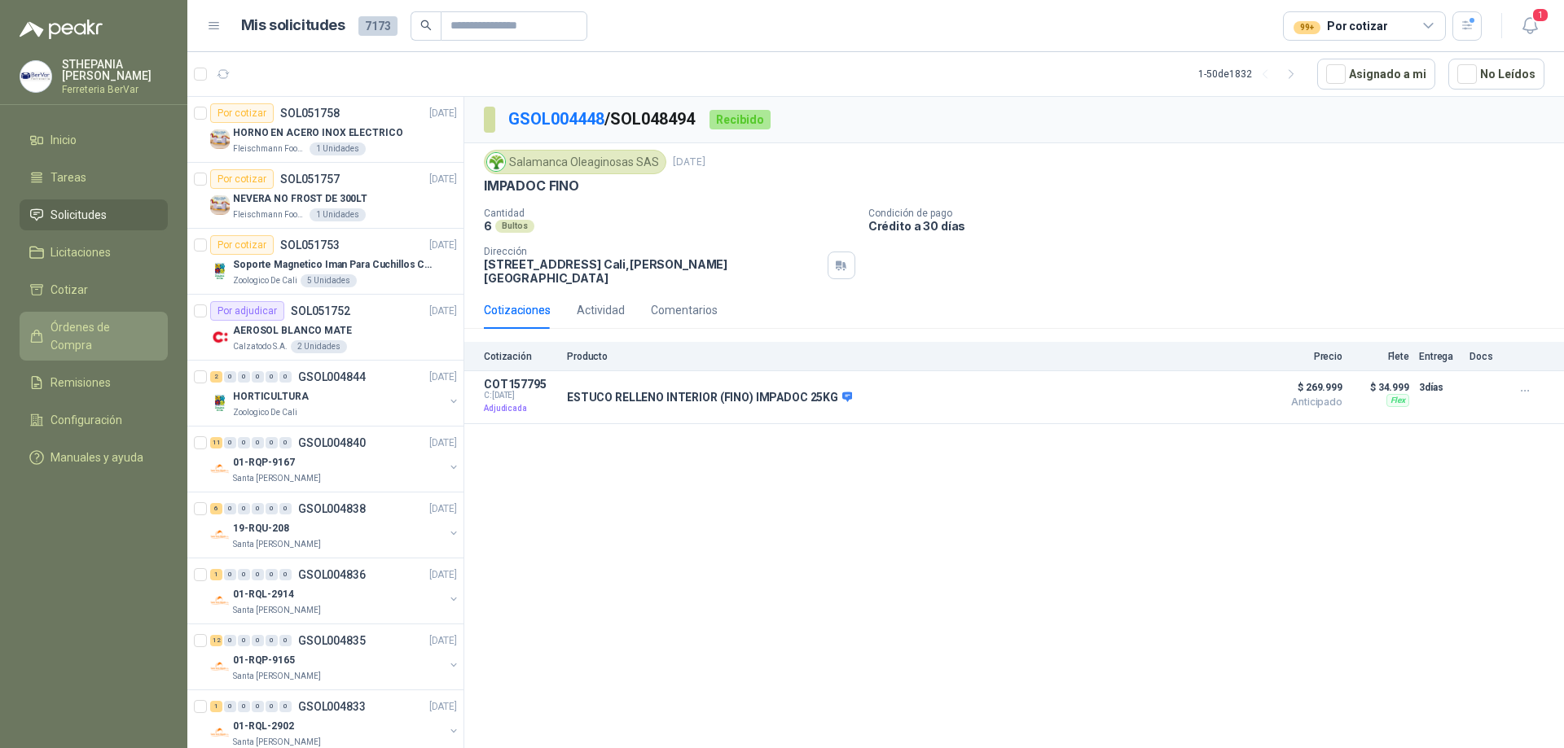
click at [118, 331] on span "Órdenes de Compra" at bounding box center [101, 336] width 102 height 36
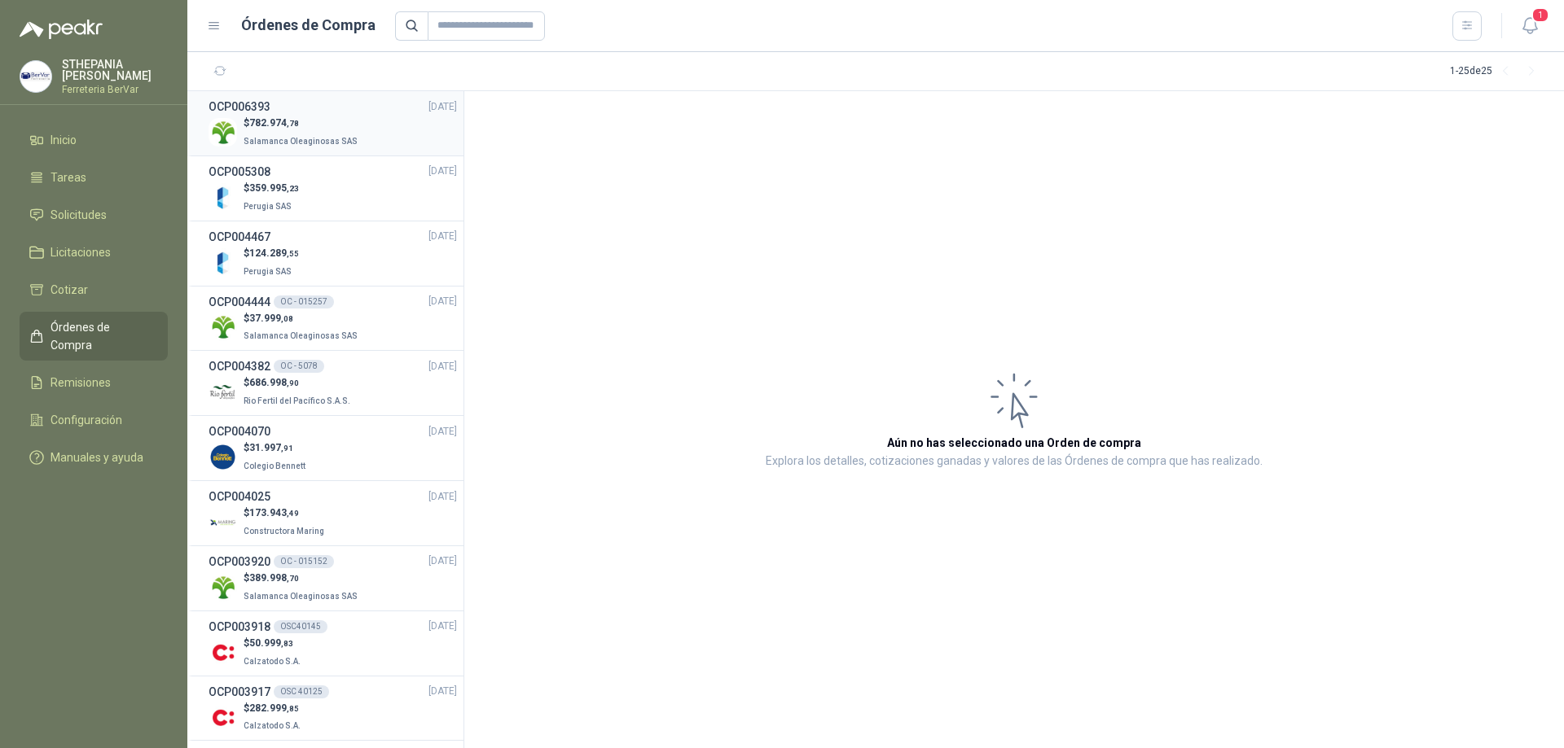
click at [312, 129] on p "$ 782.974 ,78" at bounding box center [302, 123] width 117 height 15
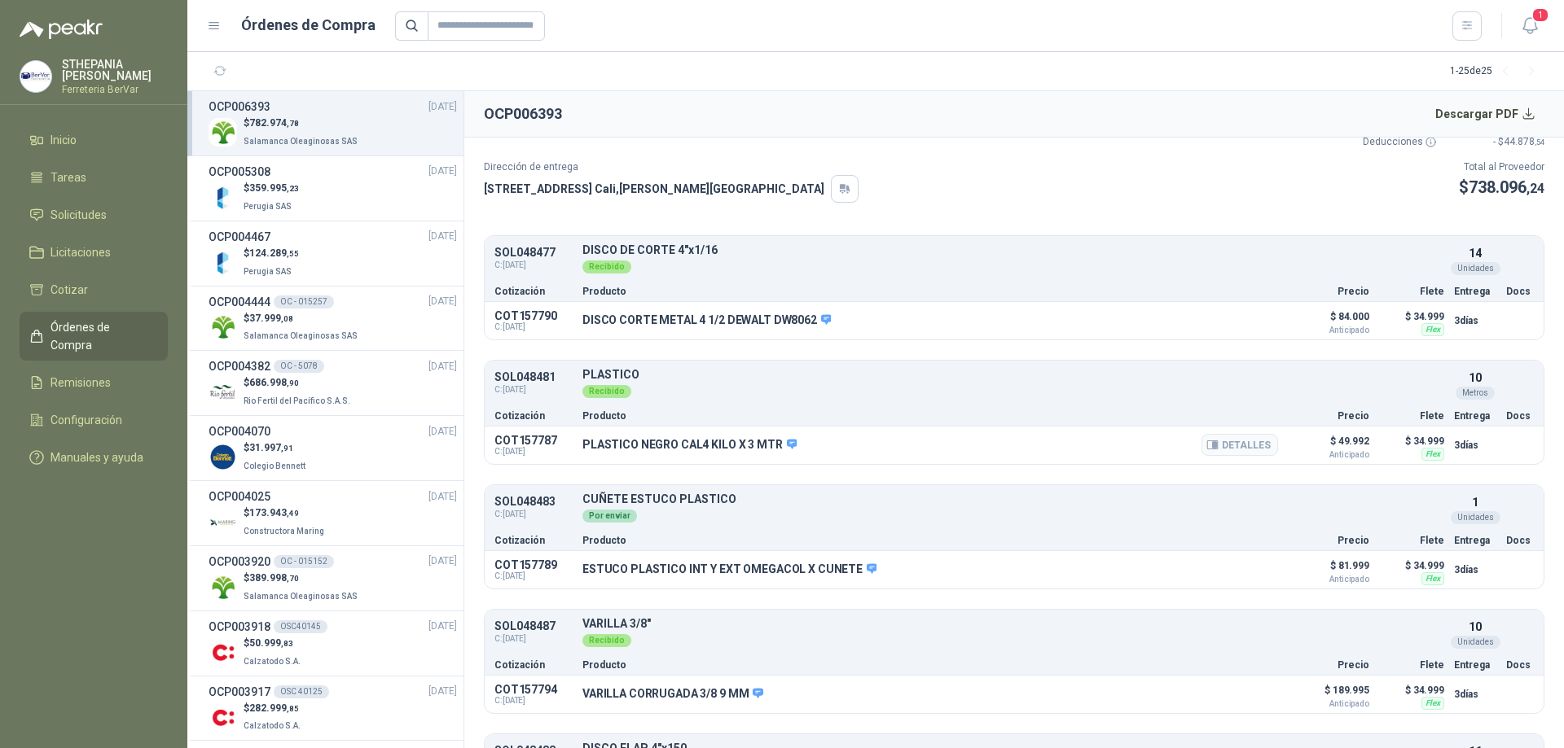
scroll to position [163, 0]
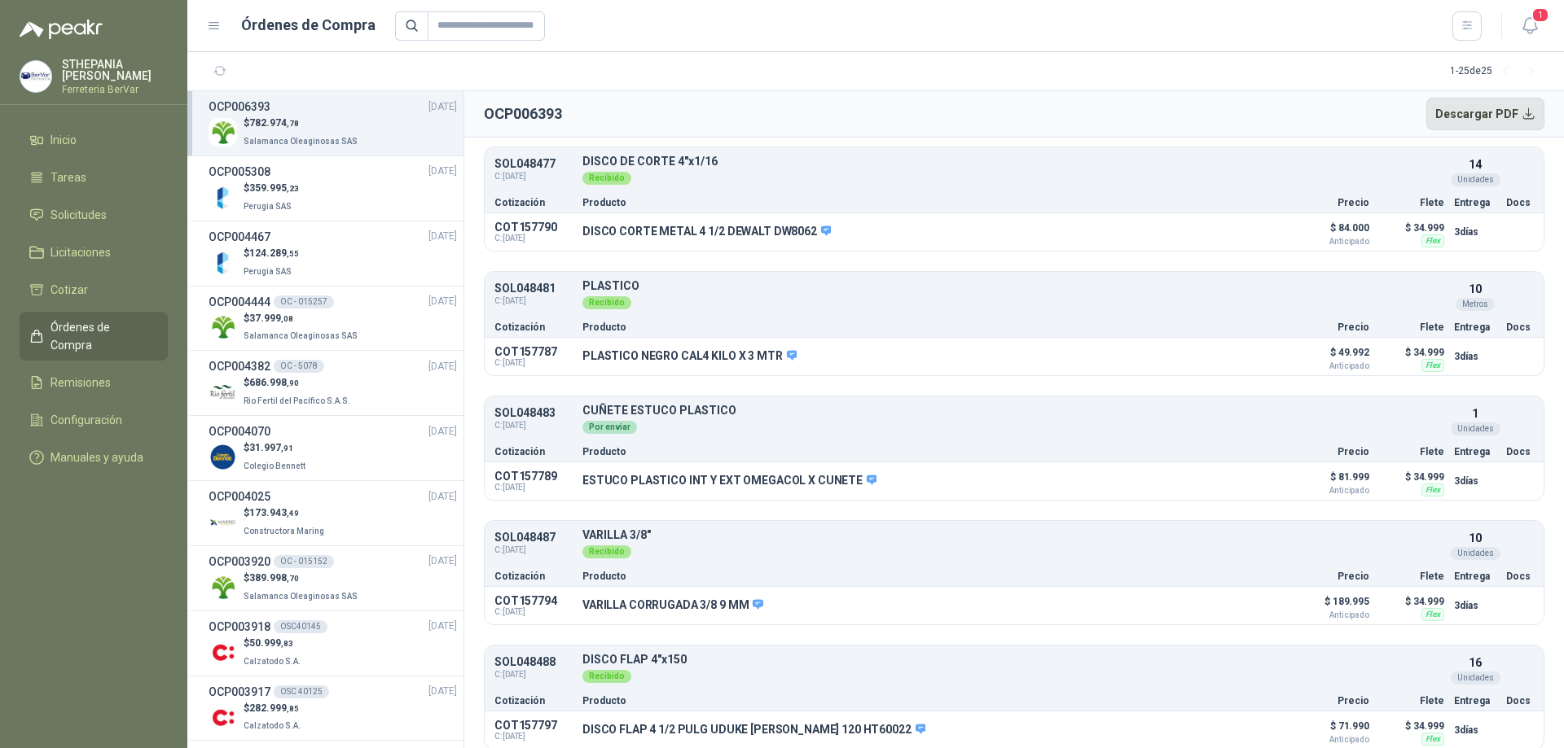
click at [1499, 121] on button "Descargar PDF" at bounding box center [1485, 114] width 119 height 33
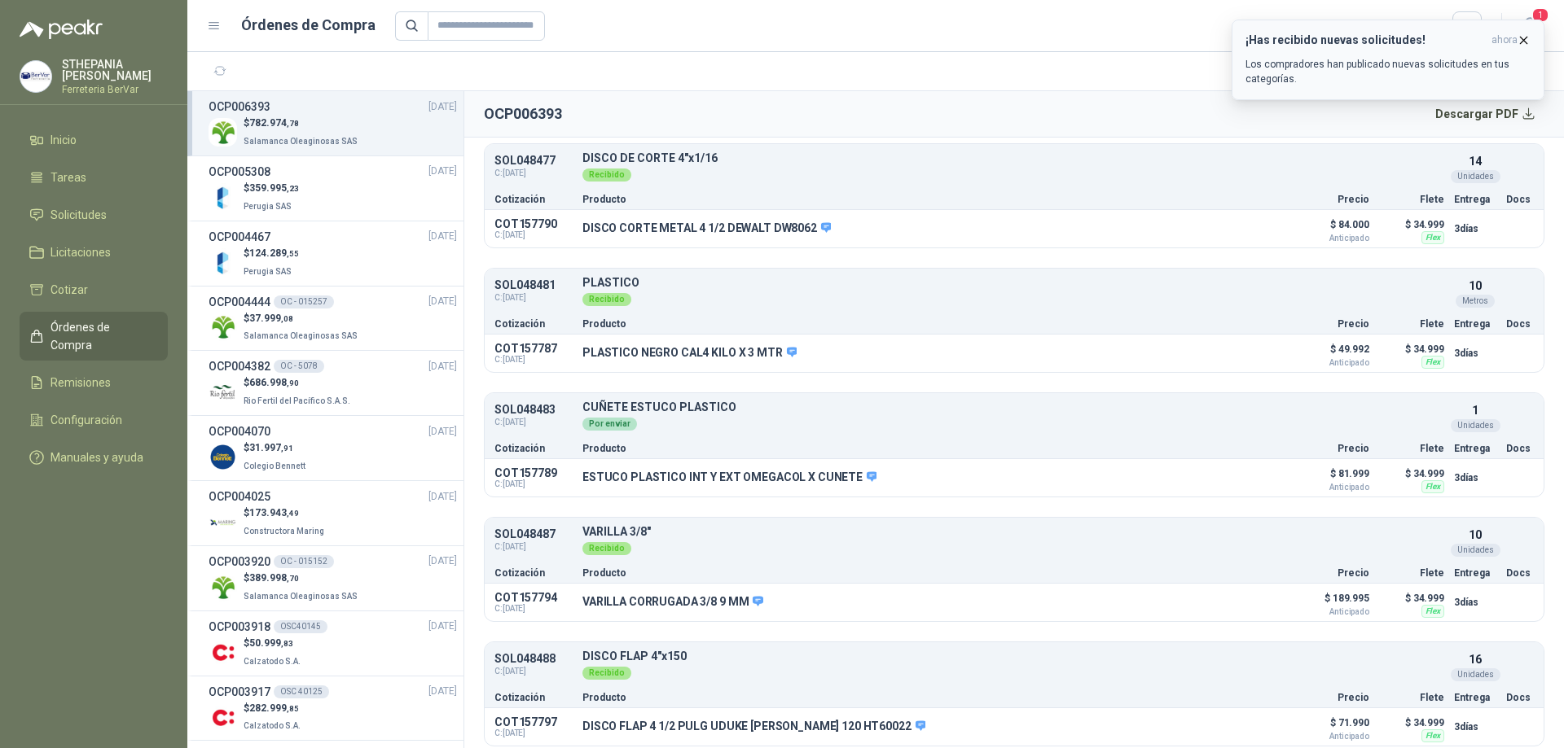
scroll to position [135, 0]
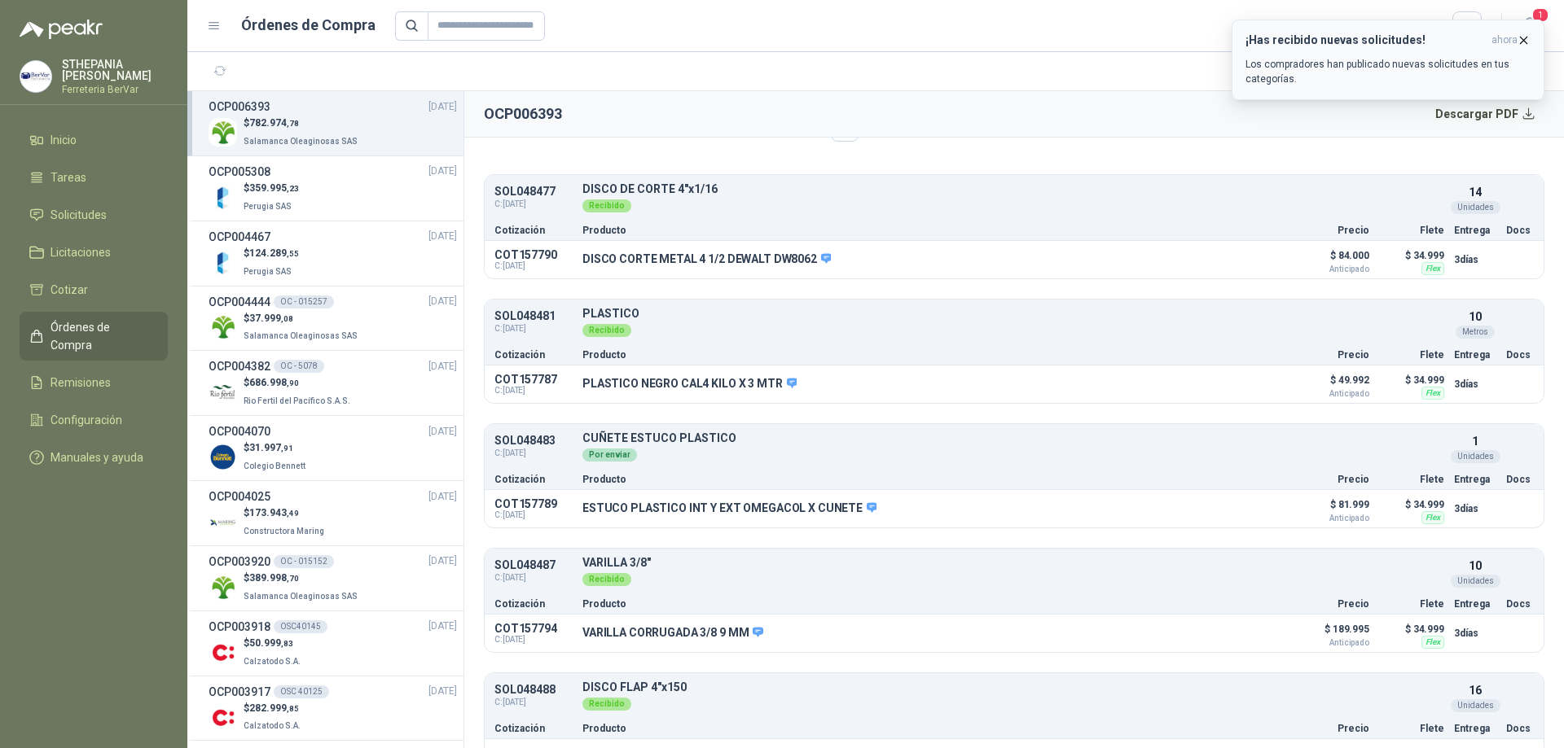
click at [1529, 37] on icon "button" at bounding box center [1523, 40] width 14 height 14
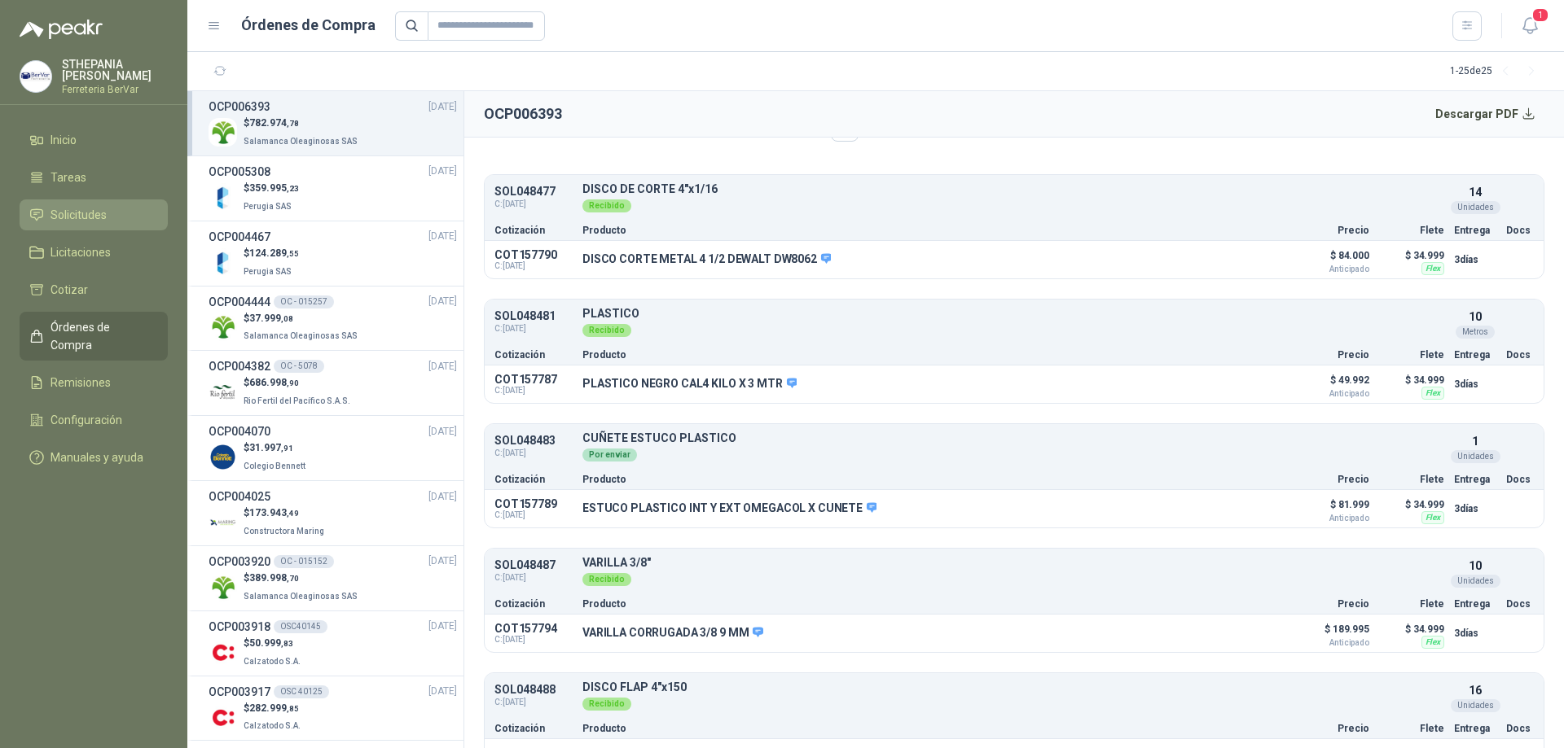
click at [105, 222] on span "Solicitudes" at bounding box center [78, 215] width 56 height 18
